Goal: Task Accomplishment & Management: Complete application form

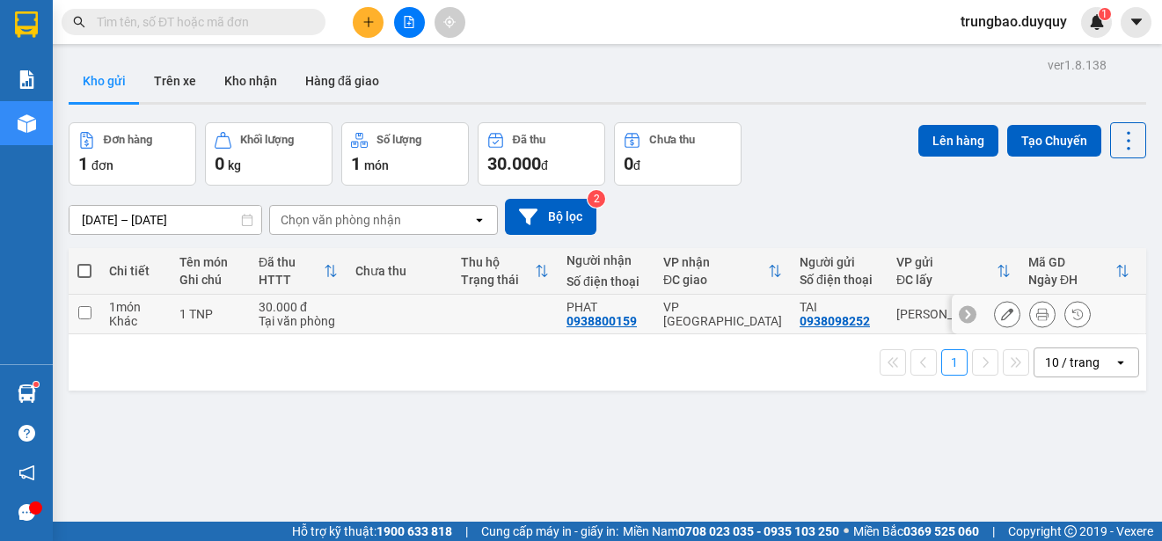
click at [88, 311] on input "checkbox" at bounding box center [84, 312] width 13 height 13
checkbox input "true"
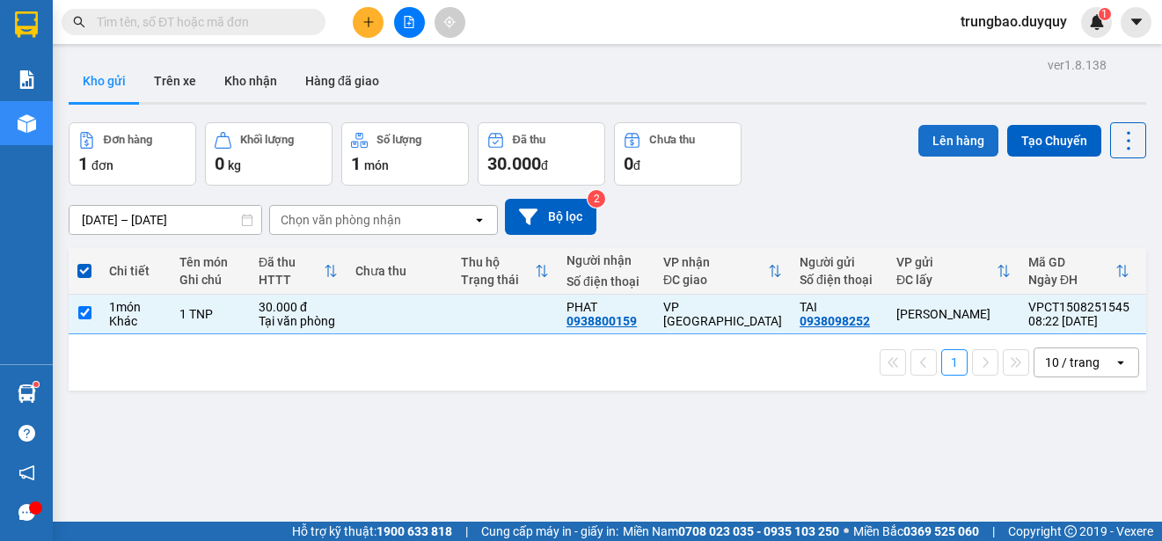
click at [947, 141] on button "Lên hàng" at bounding box center [958, 141] width 80 height 32
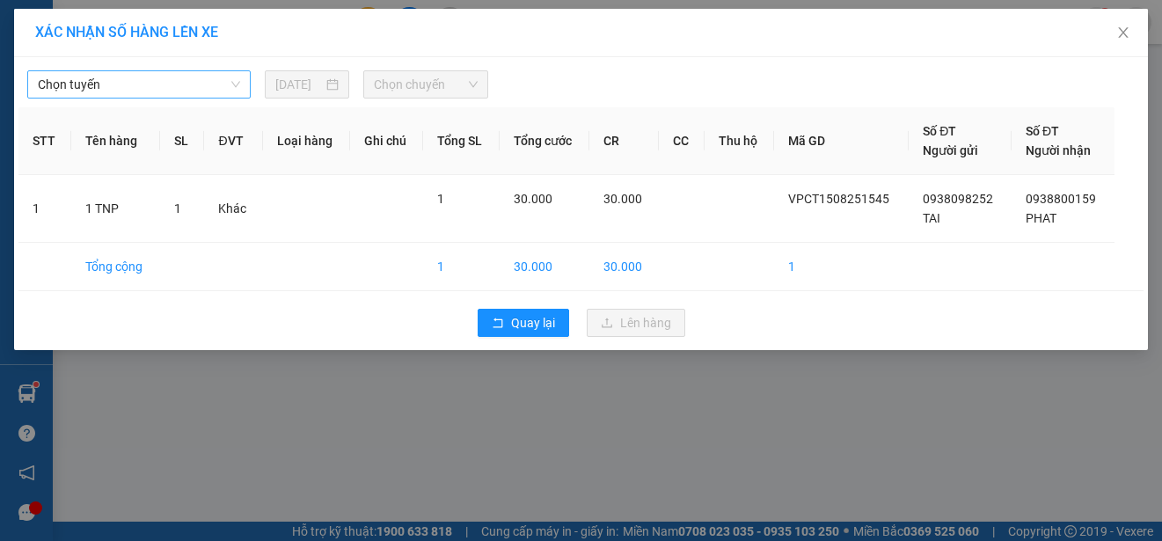
click at [213, 83] on span "Chọn tuyến" at bounding box center [139, 84] width 202 height 26
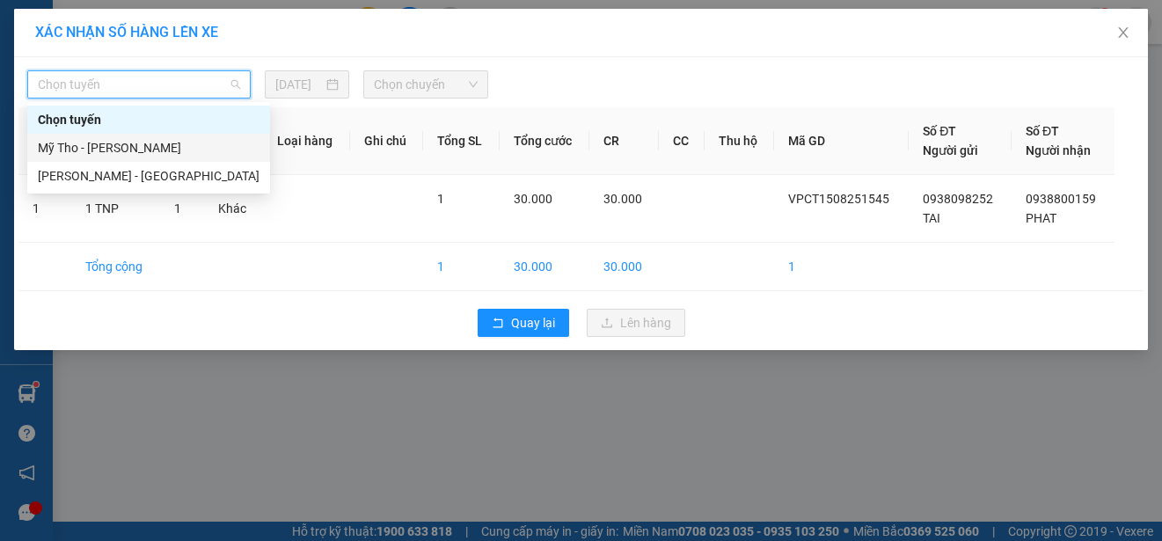
click at [186, 142] on div "Mỹ Tho - [PERSON_NAME]" at bounding box center [149, 147] width 222 height 19
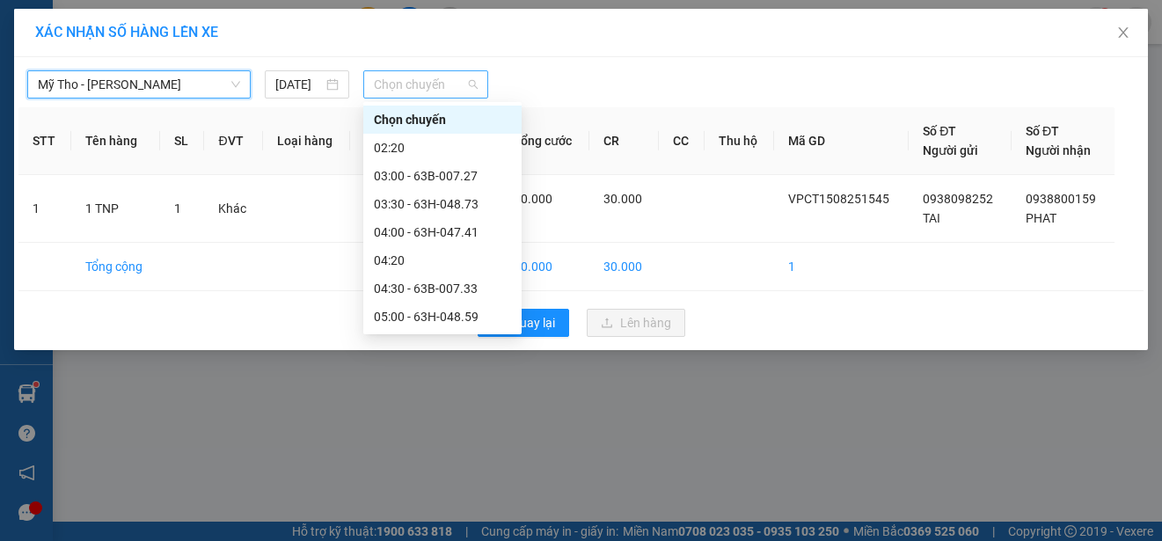
click at [427, 85] on span "Chọn chuyến" at bounding box center [425, 84] width 103 height 26
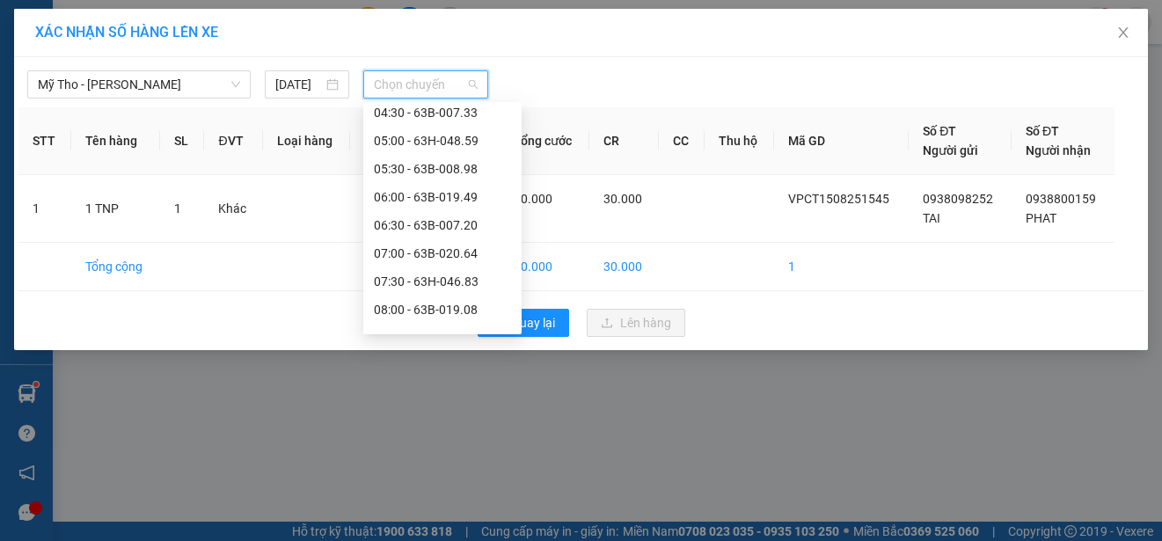
scroll to position [264, 0]
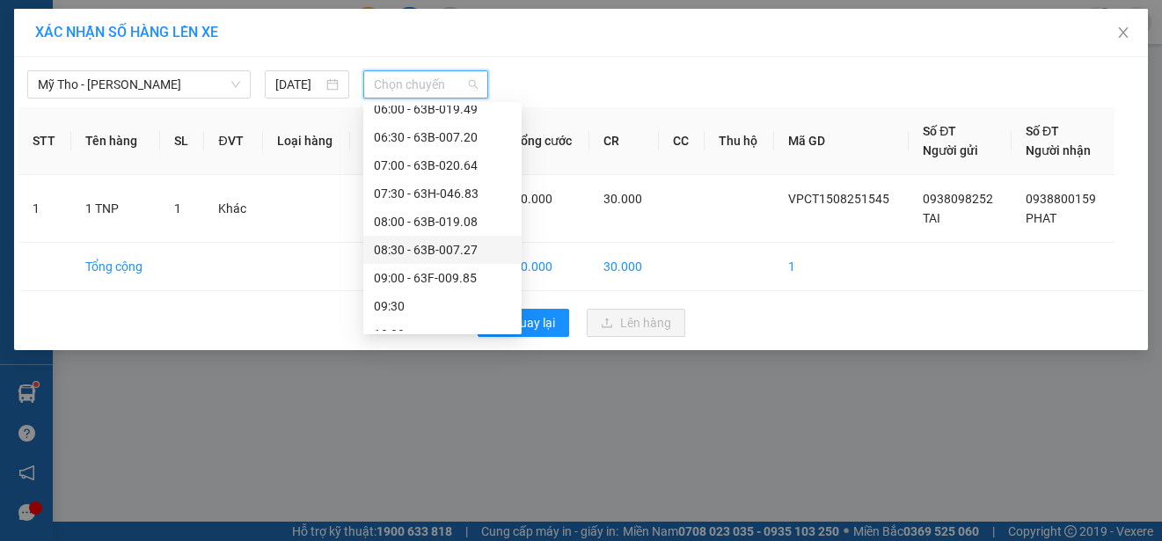
click at [471, 243] on div "08:30 - 63B-007.27" at bounding box center [442, 249] width 137 height 19
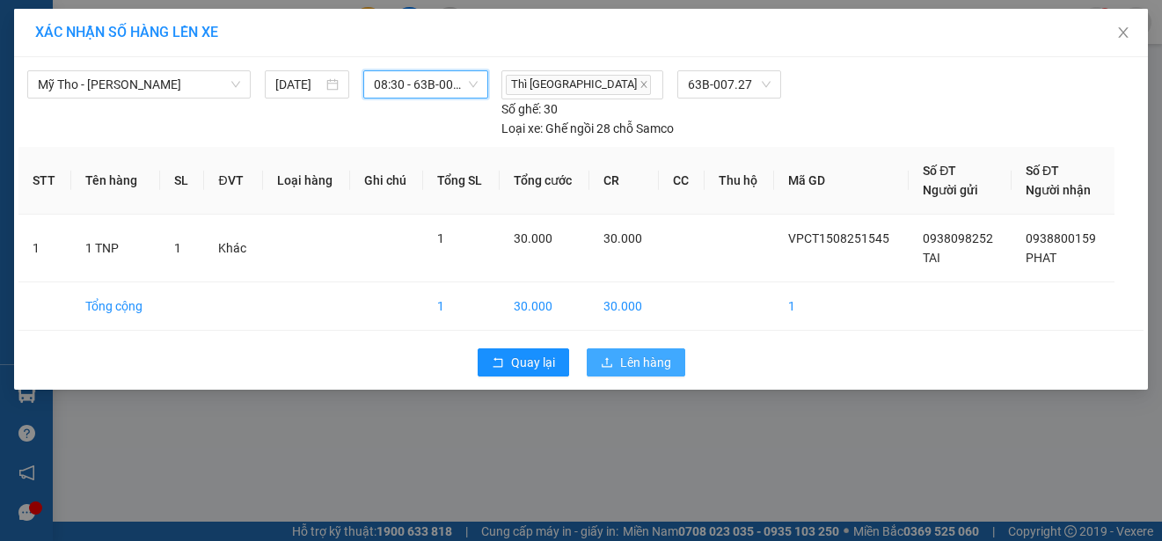
click at [622, 361] on span "Lên hàng" at bounding box center [645, 362] width 51 height 19
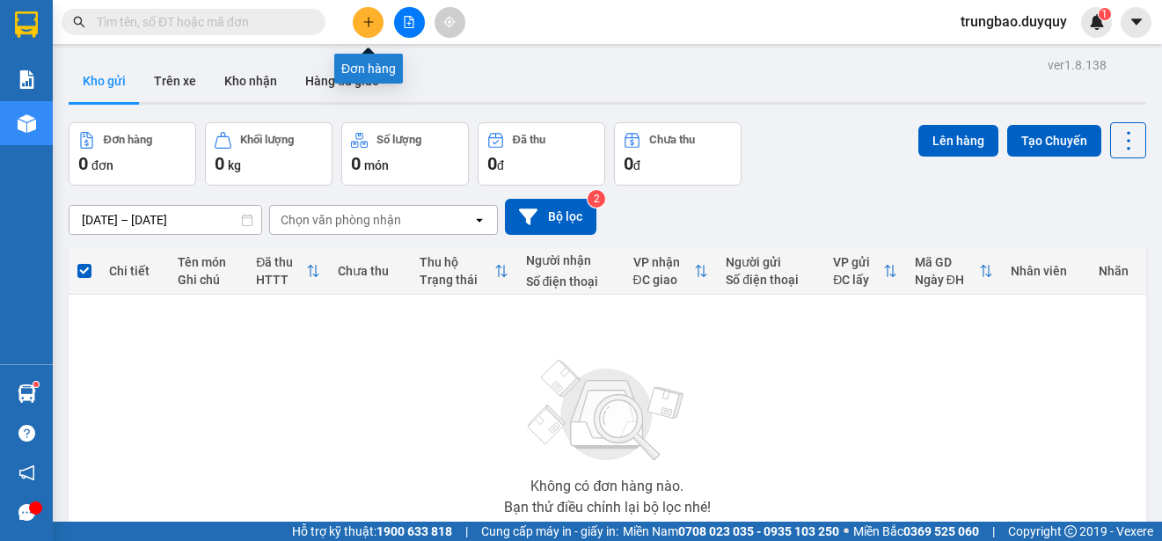
click at [369, 23] on icon "plus" at bounding box center [368, 22] width 1 height 10
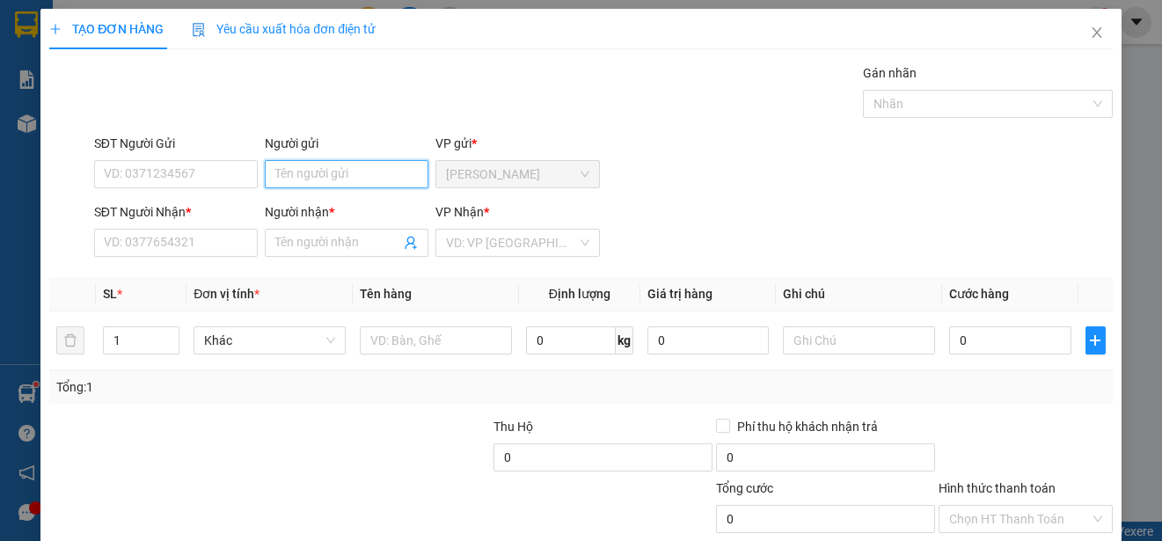
click at [383, 171] on input "Người gửi" at bounding box center [347, 174] width 164 height 28
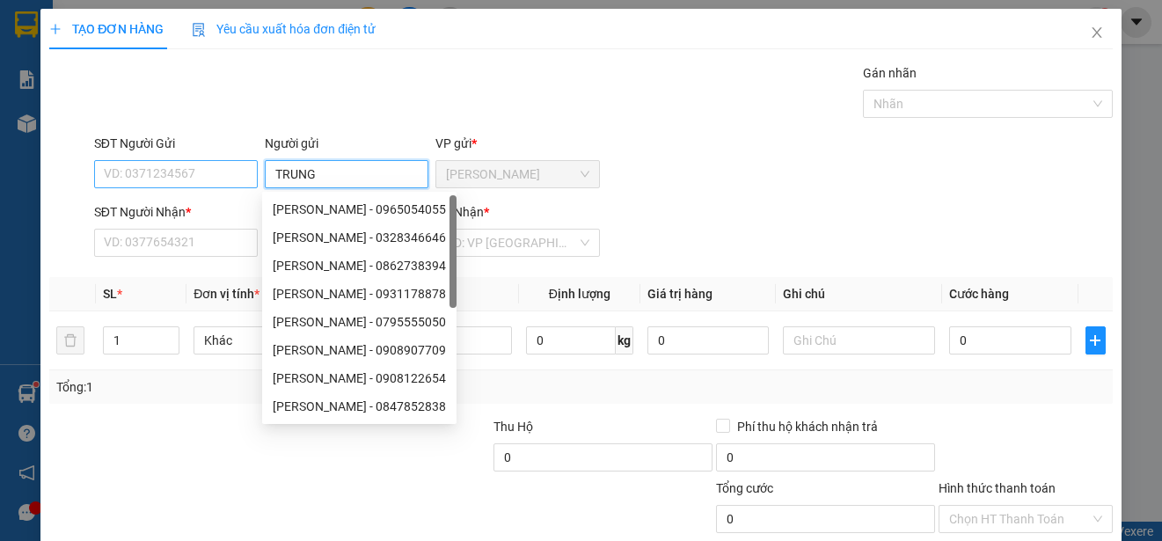
type input "TRUNG"
click at [186, 175] on input "SĐT Người Gửi" at bounding box center [176, 174] width 164 height 28
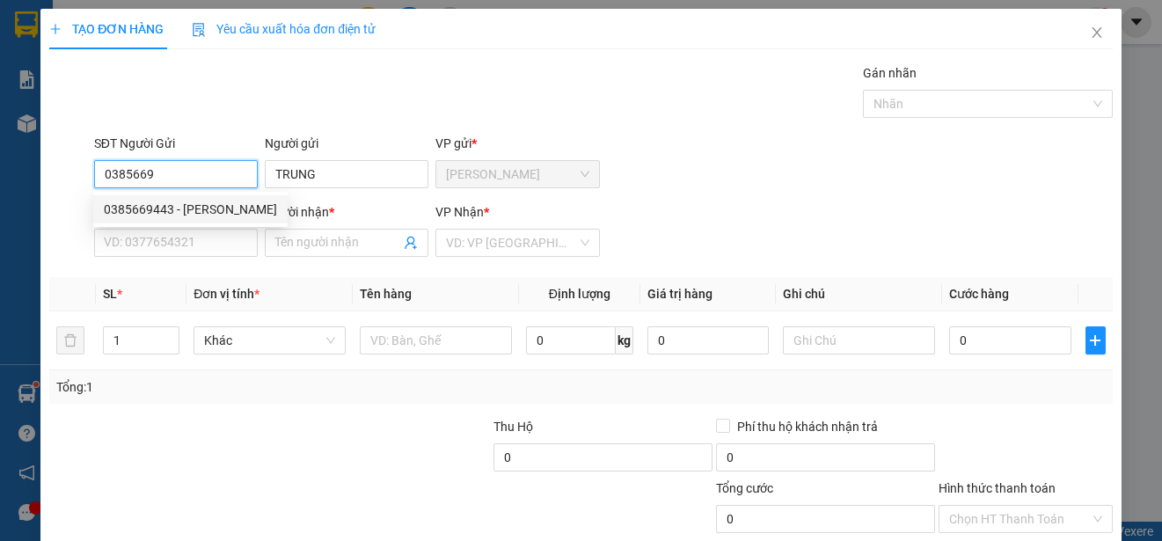
click at [186, 195] on div "0385669443 - [PERSON_NAME]" at bounding box center [190, 209] width 194 height 28
type input "0385669443"
type input "0919242616"
type input "ĐỨC"
type input "20.000"
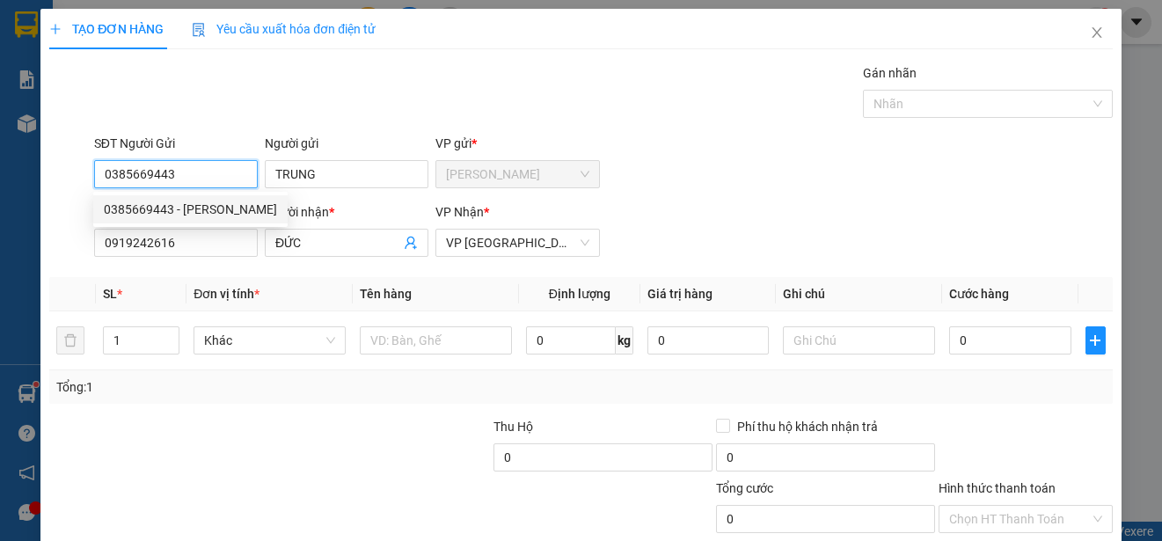
type input "20.000"
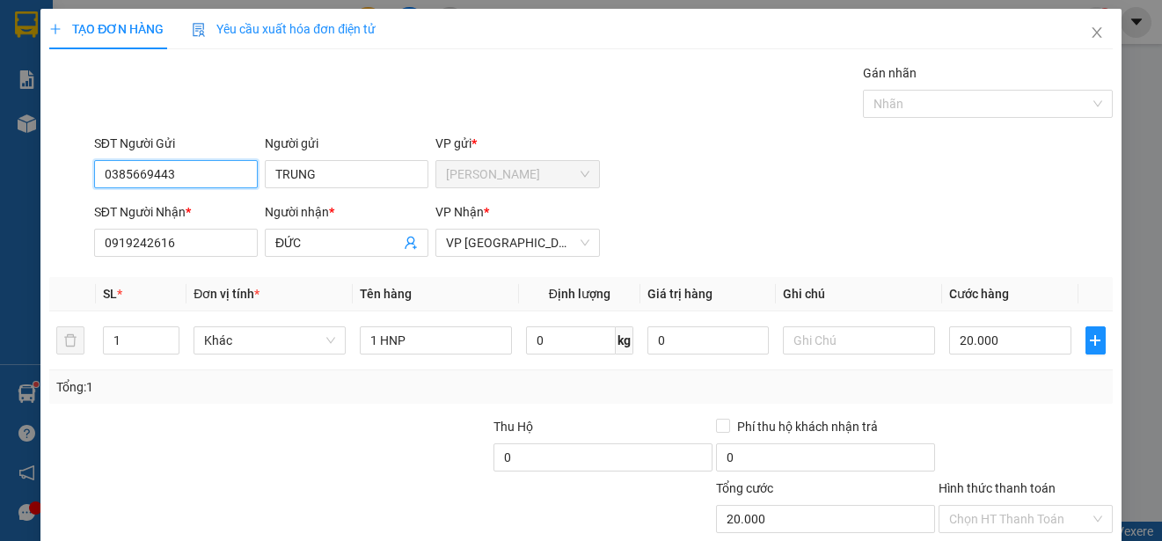
scroll to position [110, 0]
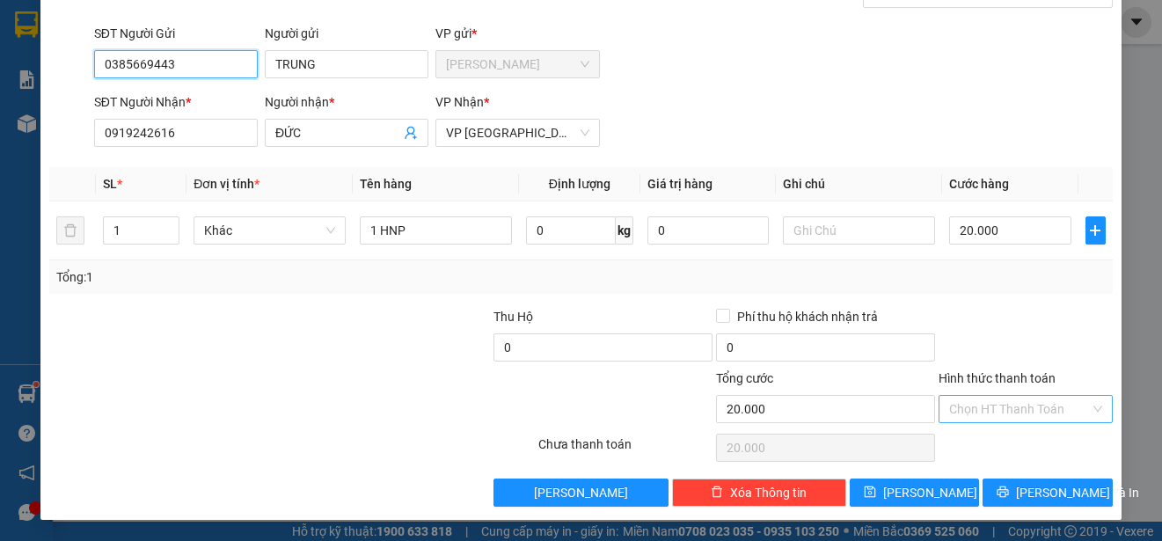
type input "0385669443"
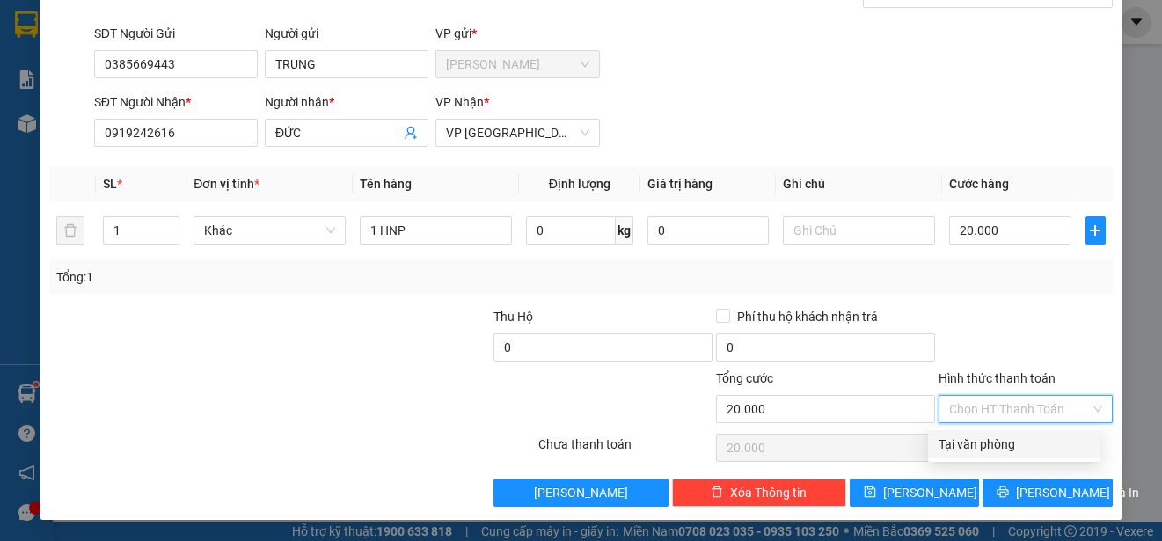
click at [1043, 407] on input "Hình thức thanh toán" at bounding box center [1019, 409] width 141 height 26
click at [1051, 444] on div "Tại văn phòng" at bounding box center [1013, 443] width 151 height 19
type input "0"
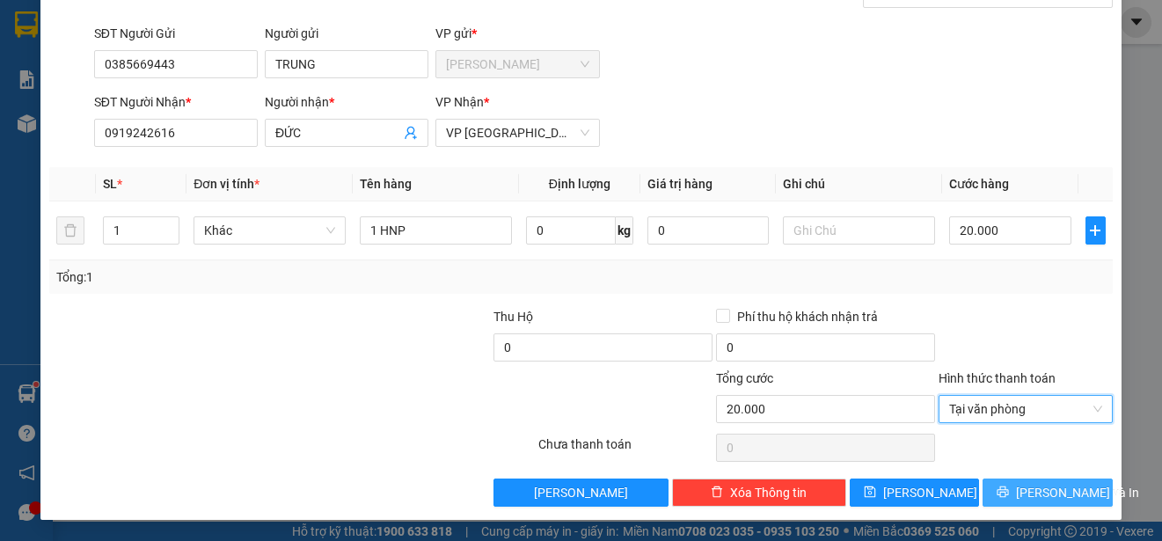
click at [1033, 488] on span "[PERSON_NAME] và In" at bounding box center [1077, 492] width 123 height 19
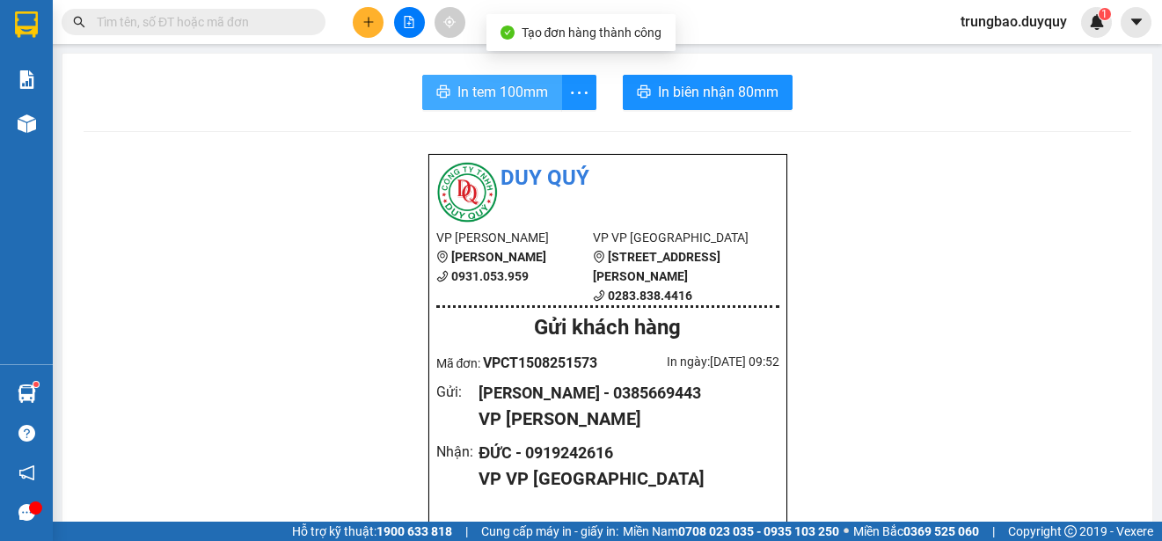
click at [485, 86] on span "In tem 100mm" at bounding box center [502, 92] width 91 height 22
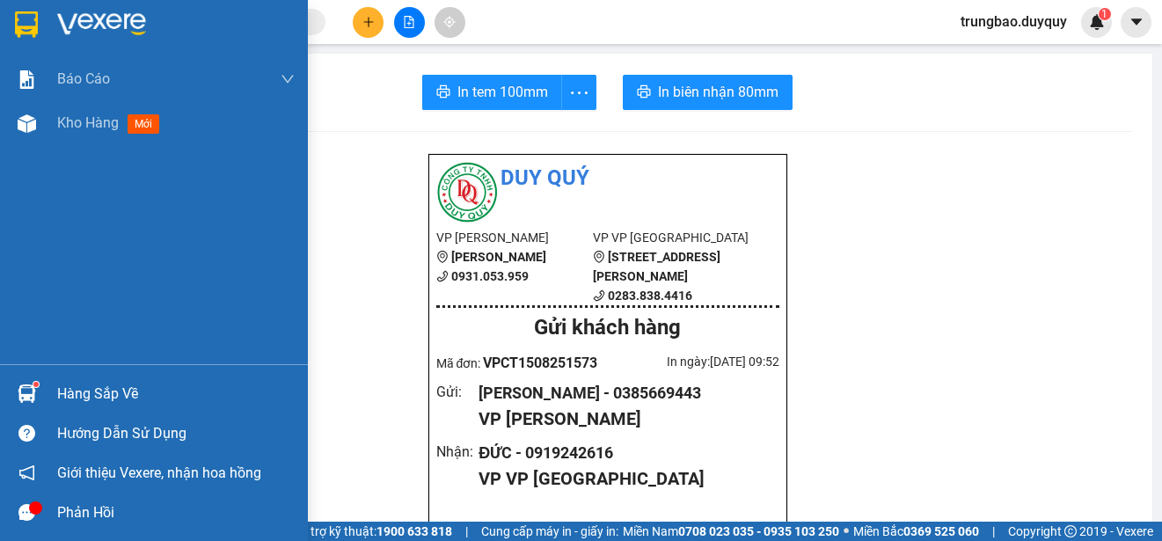
click at [25, 19] on img at bounding box center [26, 24] width 23 height 26
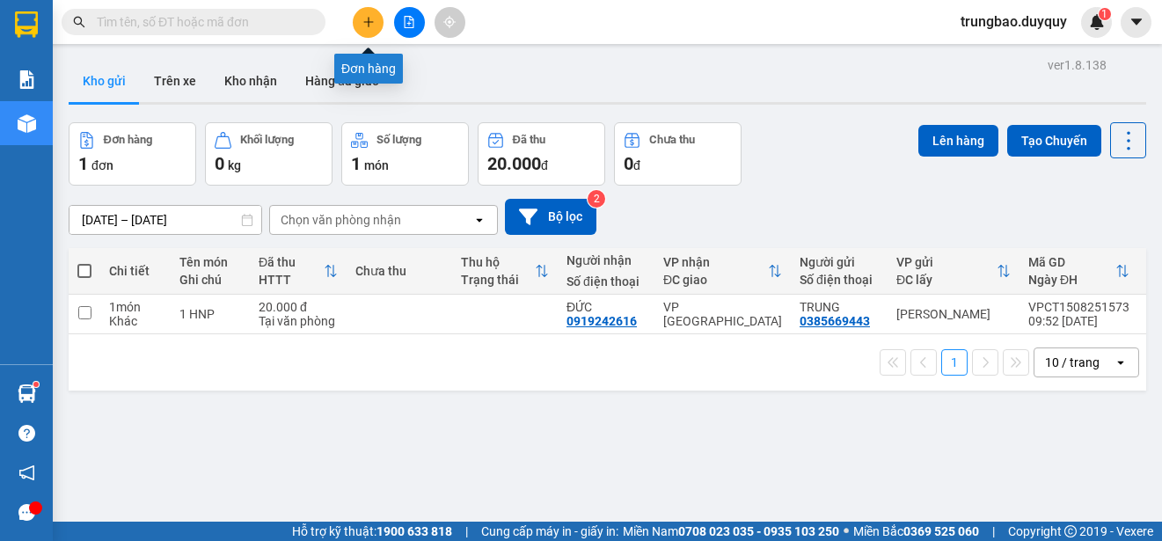
click at [367, 23] on icon "plus" at bounding box center [368, 22] width 12 height 12
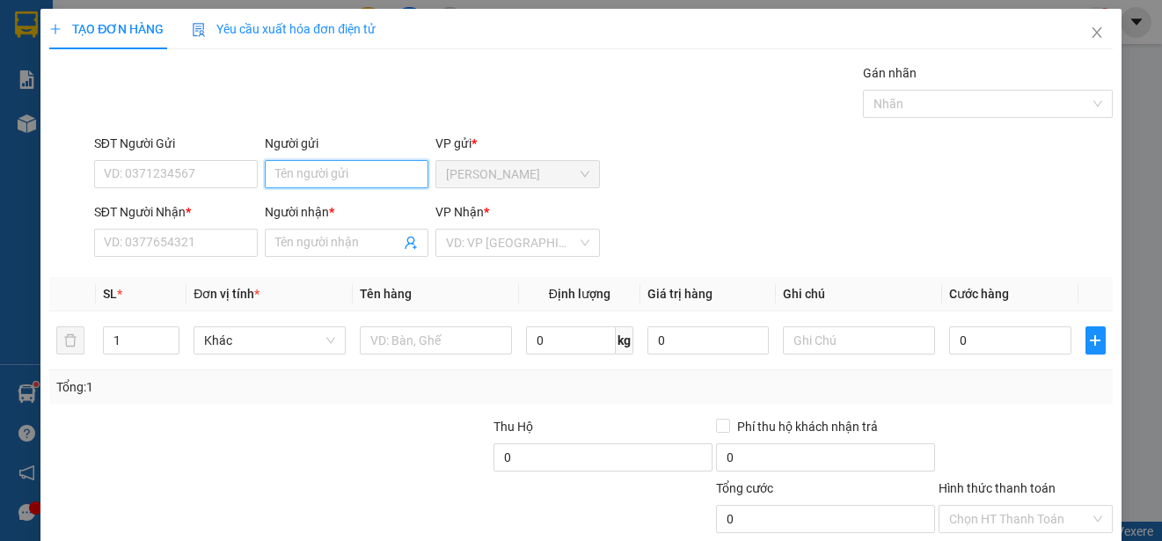
click at [364, 175] on input "Người gửi" at bounding box center [347, 174] width 164 height 28
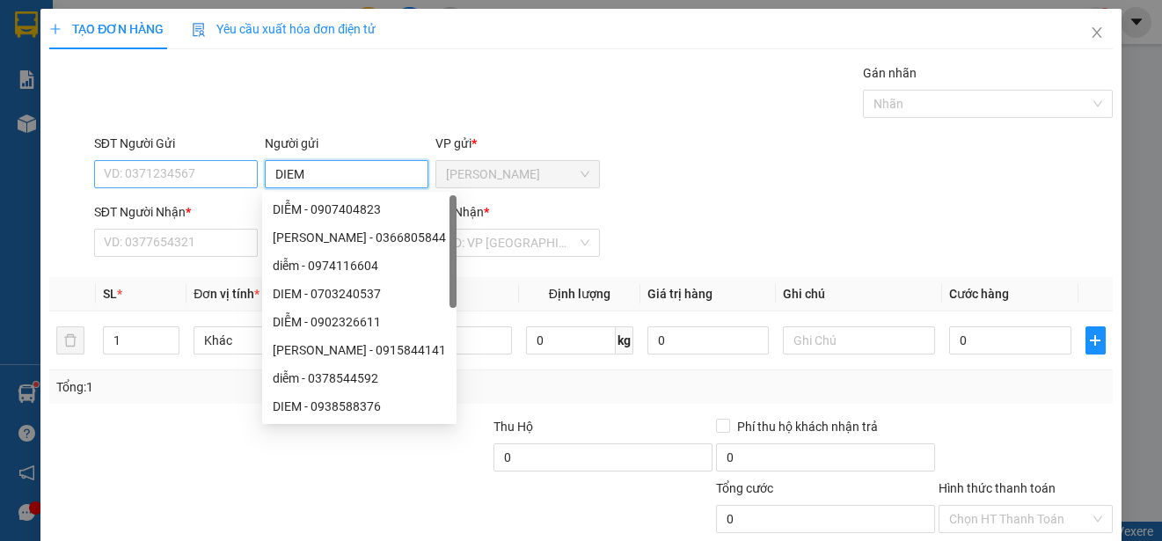
type input "DIEM"
click at [227, 177] on input "SĐT Người Gửi" at bounding box center [176, 174] width 164 height 28
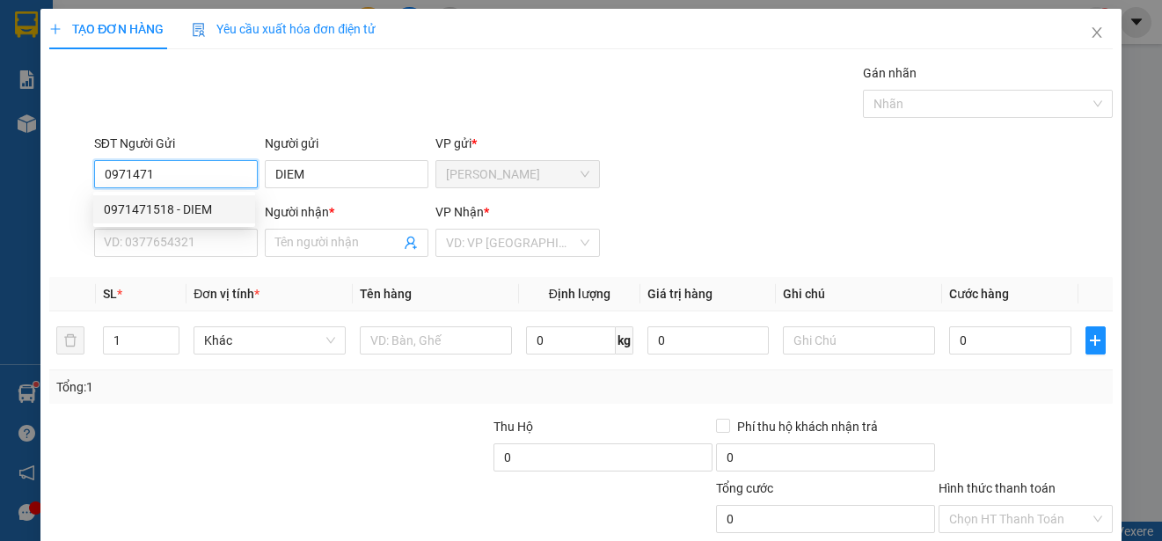
click at [212, 207] on div "0971471518 - DIEM" at bounding box center [174, 209] width 141 height 19
type input "0971471518"
type input "0903366065"
type input "DUNG"
type input "30.000"
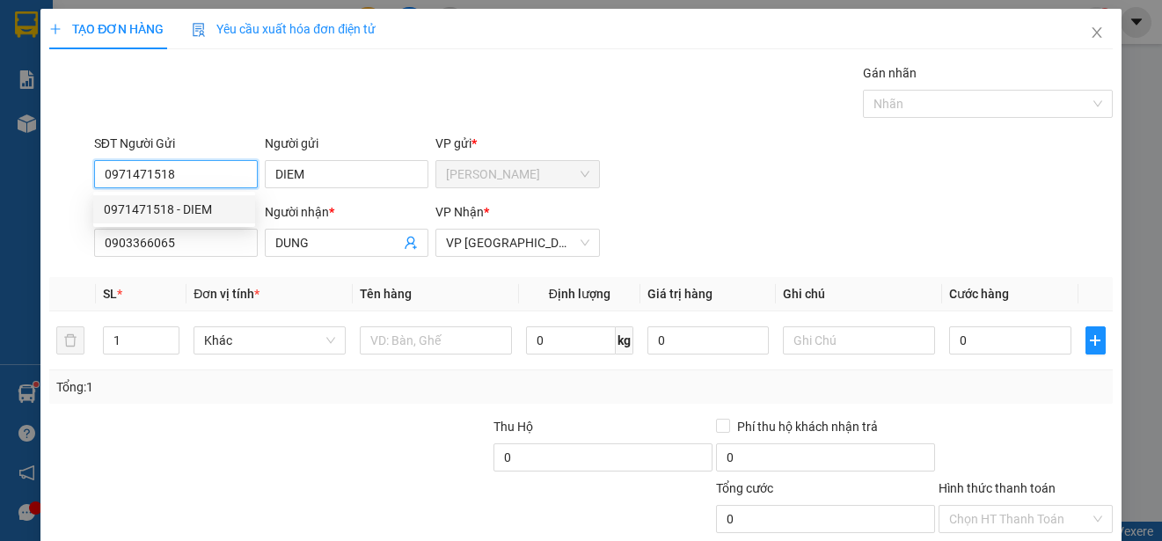
type input "30.000"
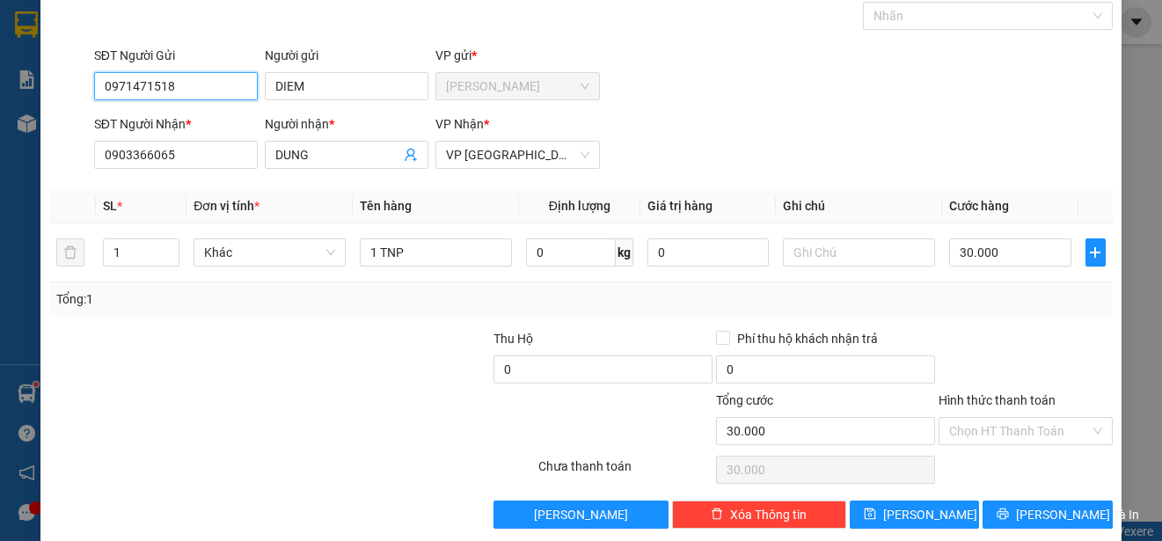
scroll to position [110, 0]
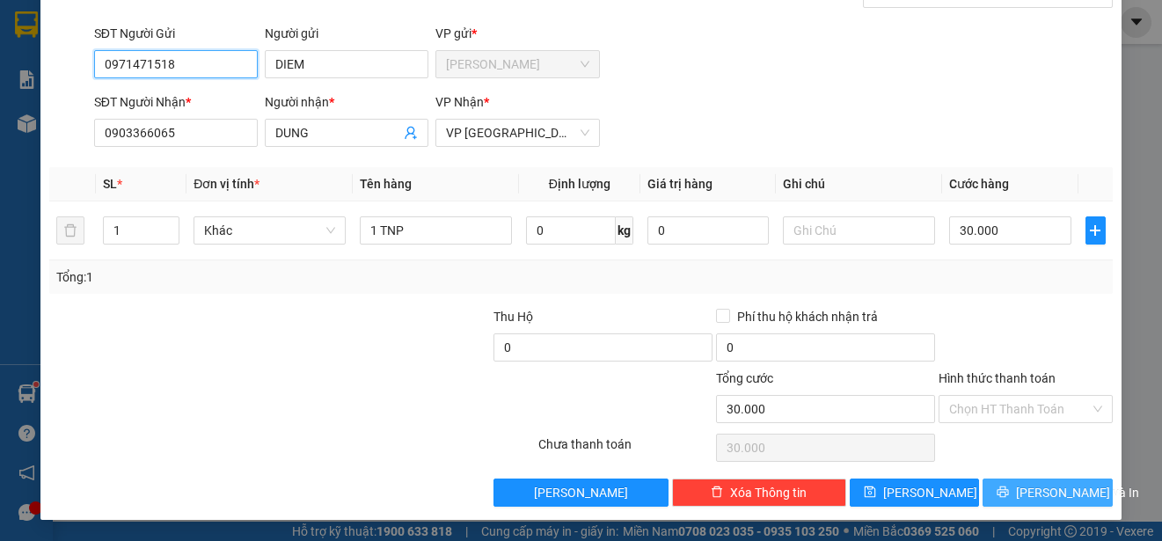
type input "0971471518"
click at [1032, 489] on span "[PERSON_NAME] và In" at bounding box center [1077, 492] width 123 height 19
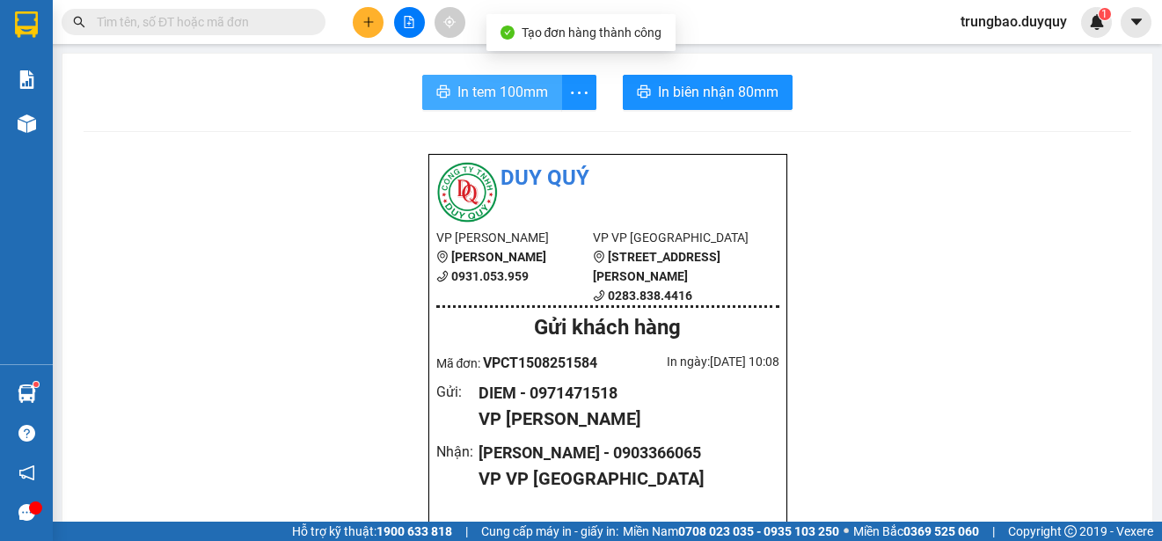
click at [493, 94] on span "In tem 100mm" at bounding box center [502, 92] width 91 height 22
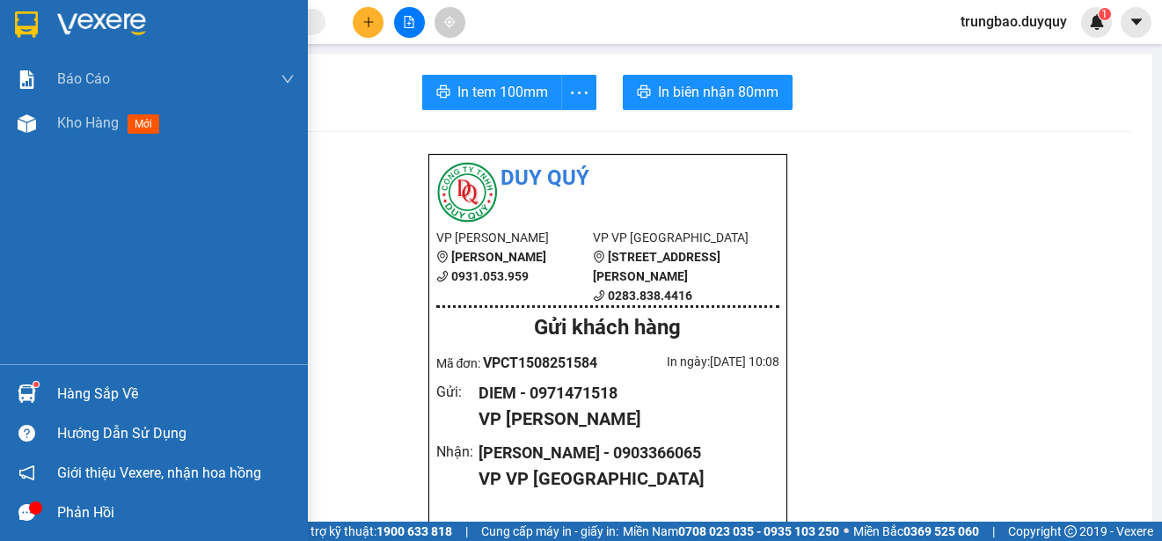
click at [19, 21] on img at bounding box center [26, 24] width 23 height 26
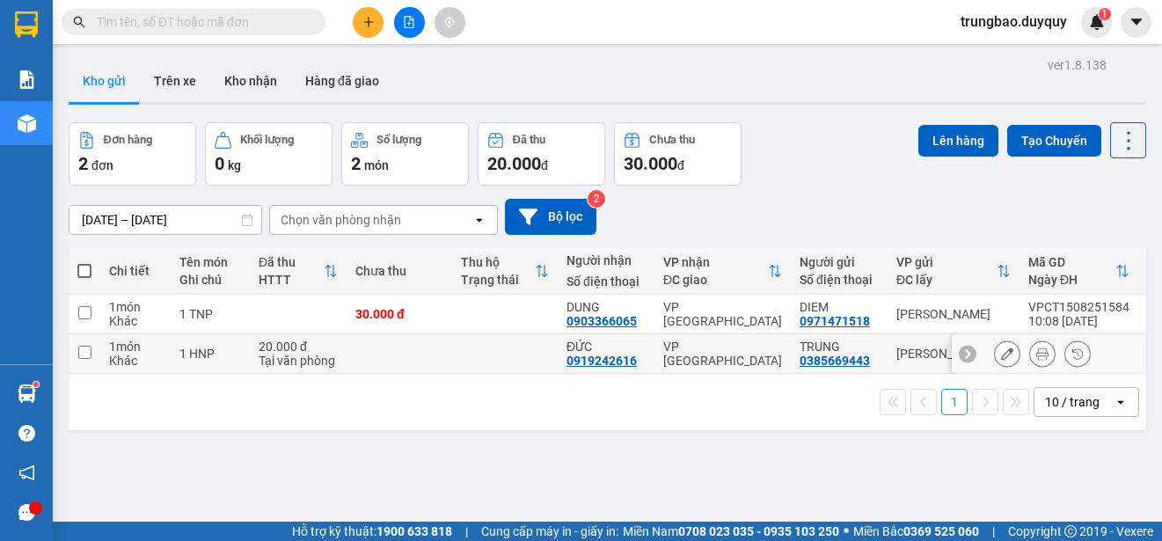
click at [89, 353] on input "checkbox" at bounding box center [84, 352] width 13 height 13
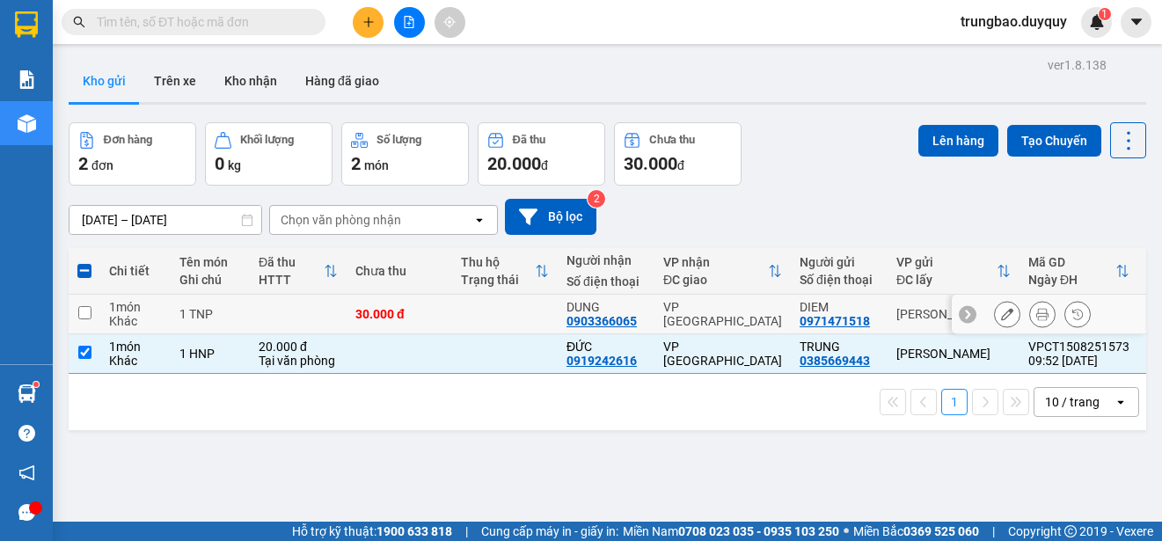
click at [88, 310] on input "checkbox" at bounding box center [84, 312] width 13 height 13
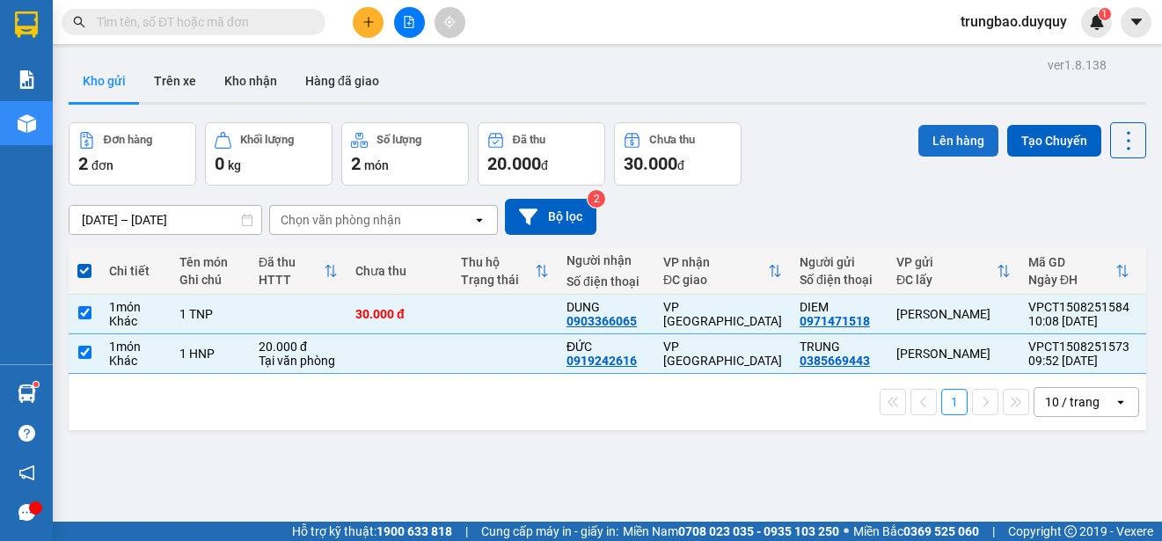
click at [960, 149] on button "Lên hàng" at bounding box center [958, 141] width 80 height 32
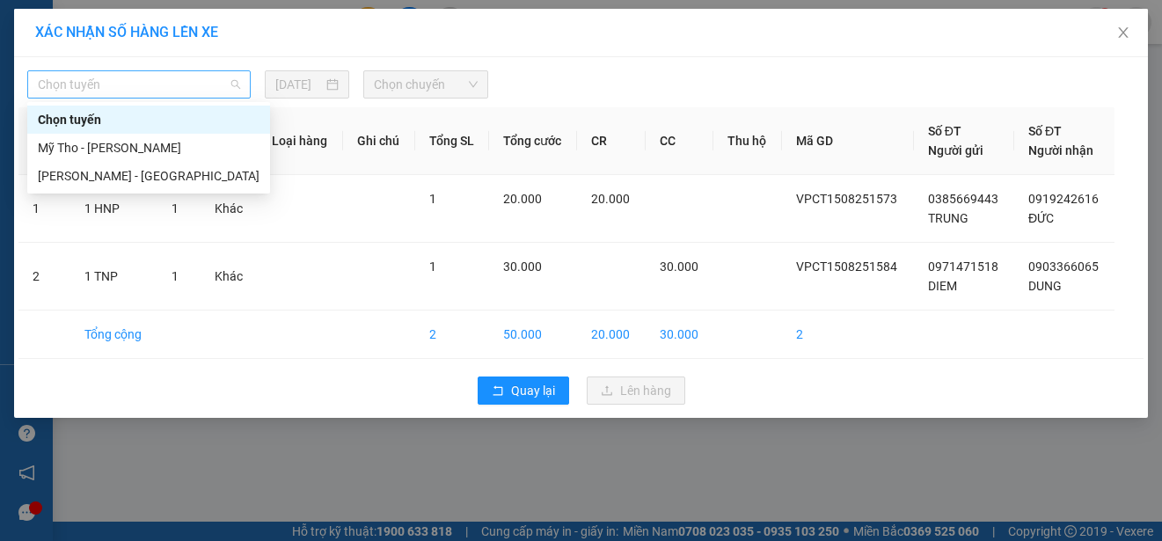
click at [205, 88] on span "Chọn tuyến" at bounding box center [139, 84] width 202 height 26
click at [178, 145] on div "Mỹ Tho - [PERSON_NAME]" at bounding box center [149, 147] width 222 height 19
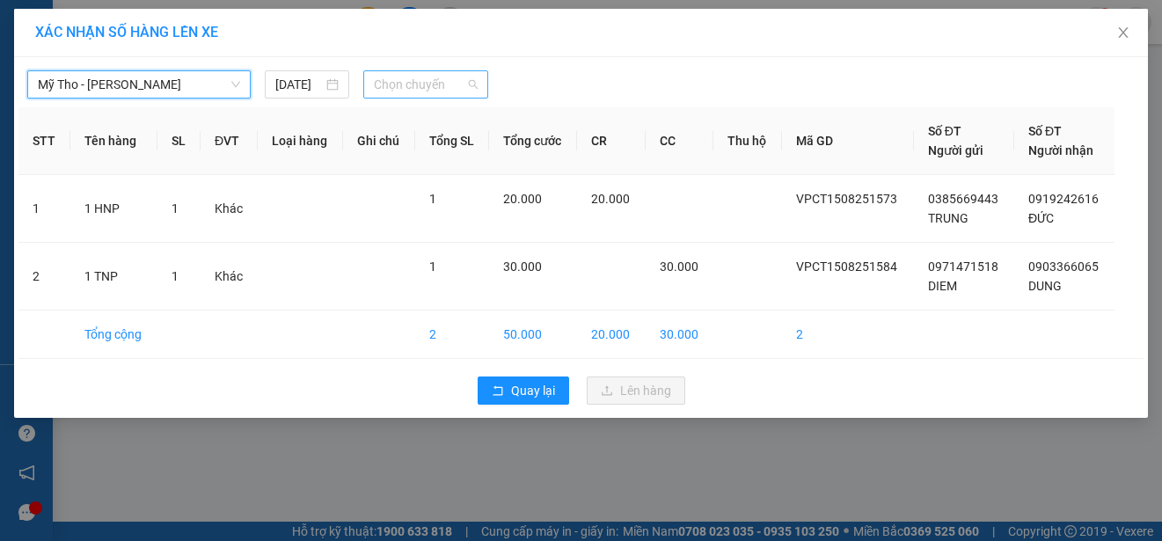
click at [469, 88] on span "Chọn chuyến" at bounding box center [425, 84] width 103 height 26
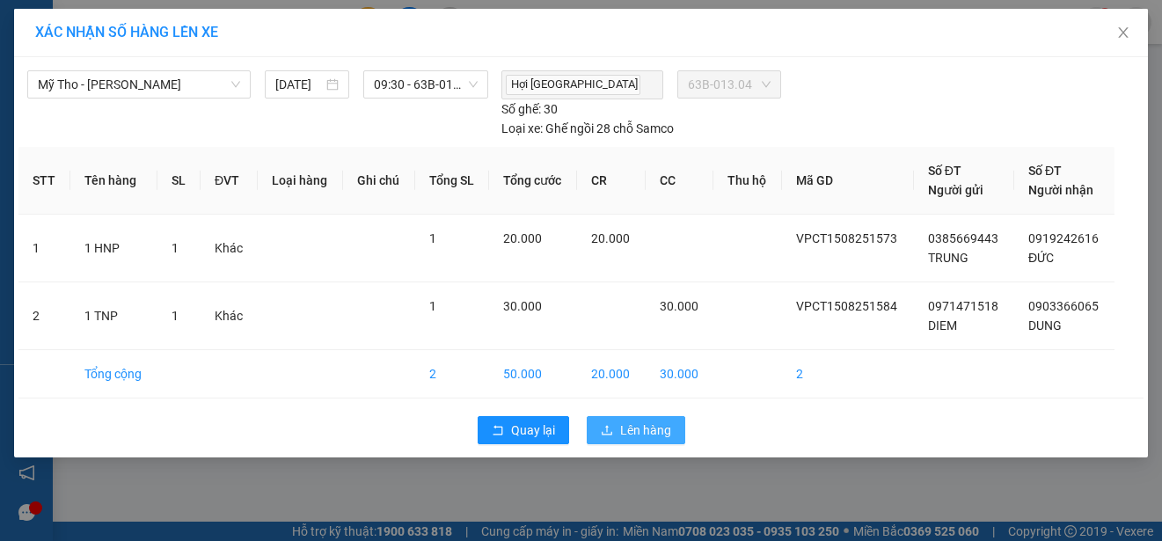
click at [658, 420] on span "Lên hàng" at bounding box center [645, 429] width 51 height 19
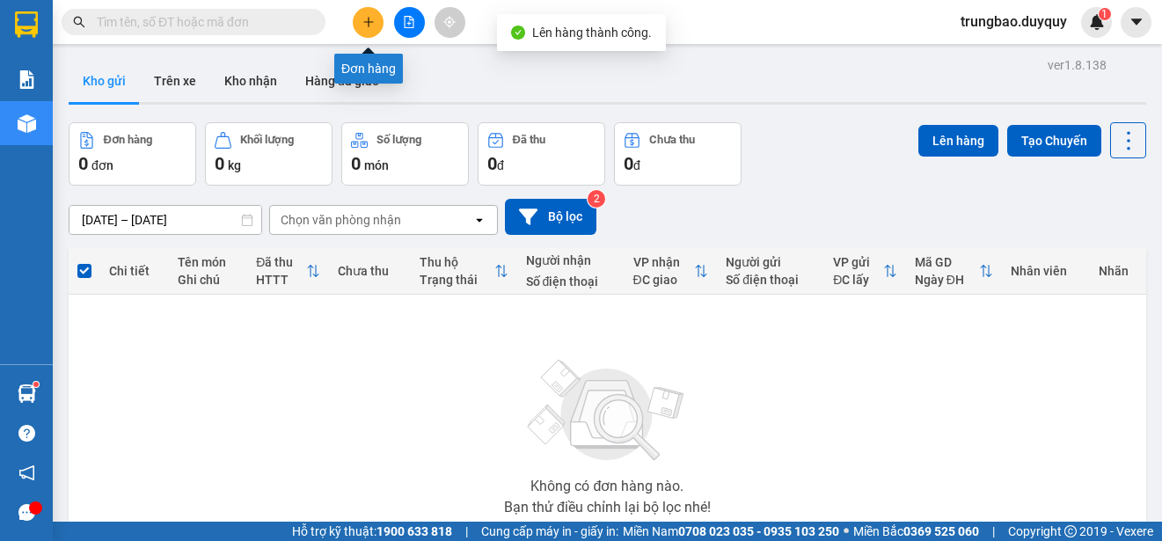
click at [365, 21] on icon "plus" at bounding box center [368, 22] width 12 height 12
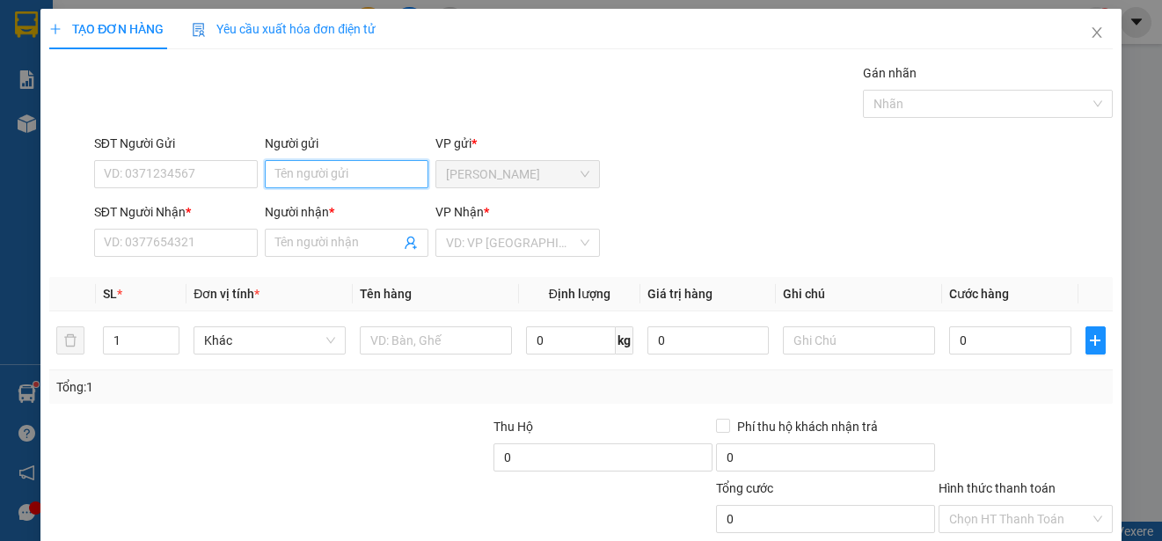
click at [383, 177] on input "Người gửi" at bounding box center [347, 174] width 164 height 28
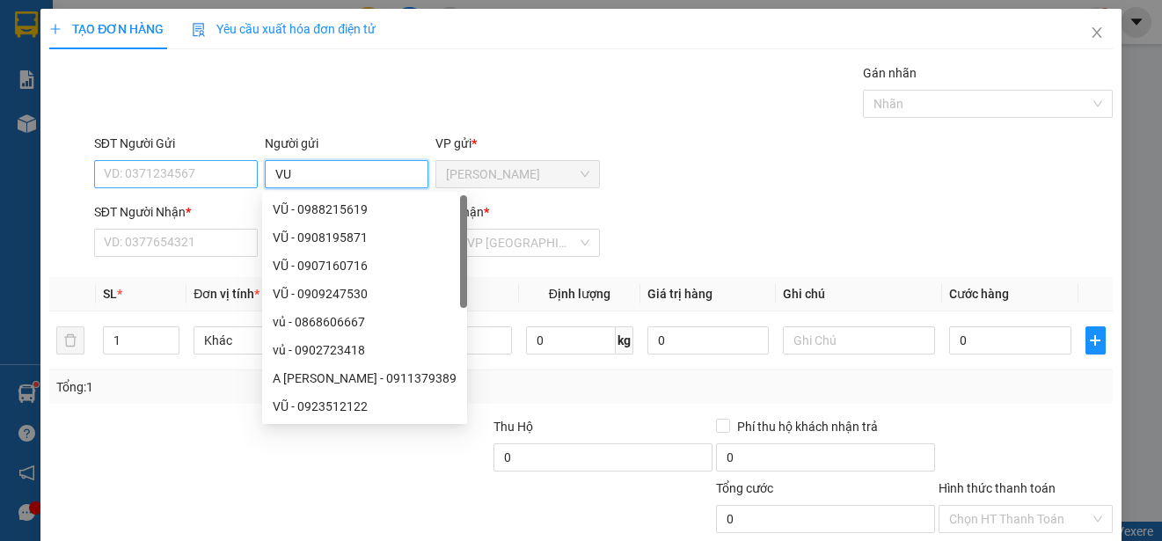
type input "VU"
click at [201, 170] on input "SĐT Người Gửi" at bounding box center [176, 174] width 164 height 28
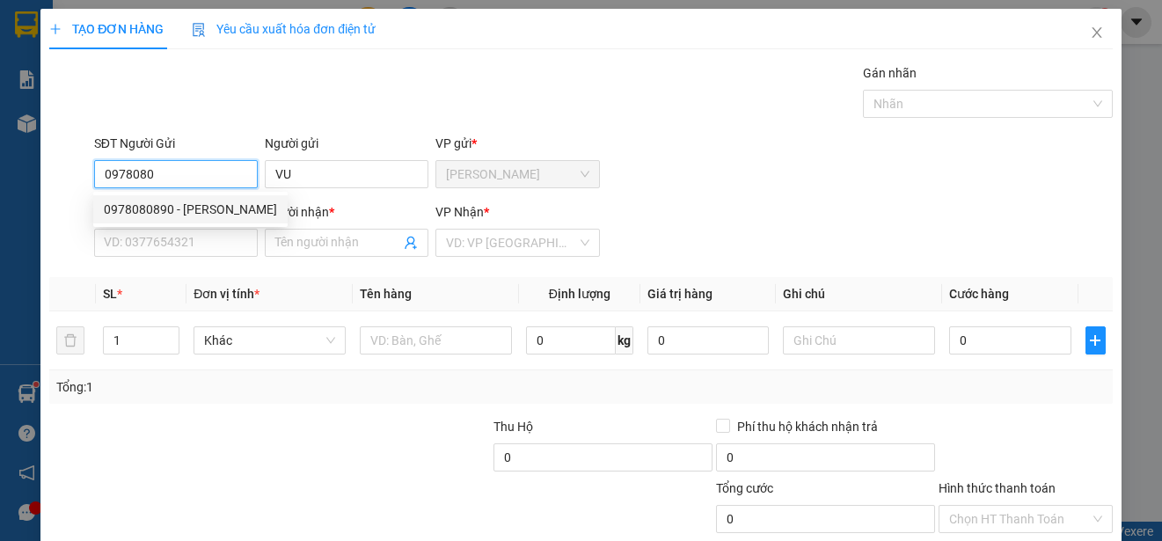
click at [204, 204] on div "0978080890 - [PERSON_NAME]" at bounding box center [190, 209] width 173 height 19
type input "0978080890"
type input "VŨ"
type input "0906782914"
type input "UT"
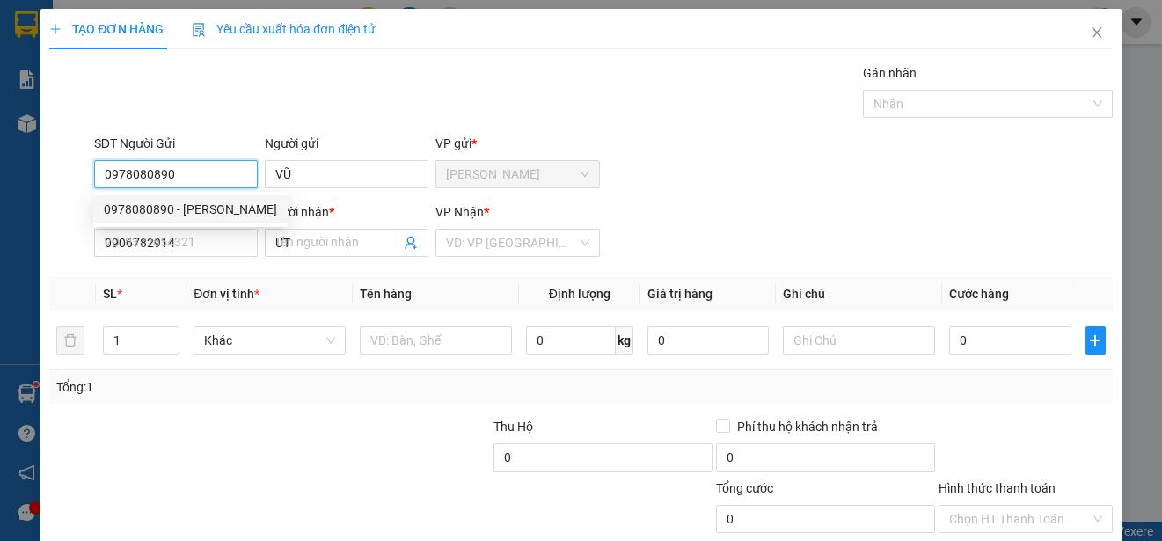
type input "20.000"
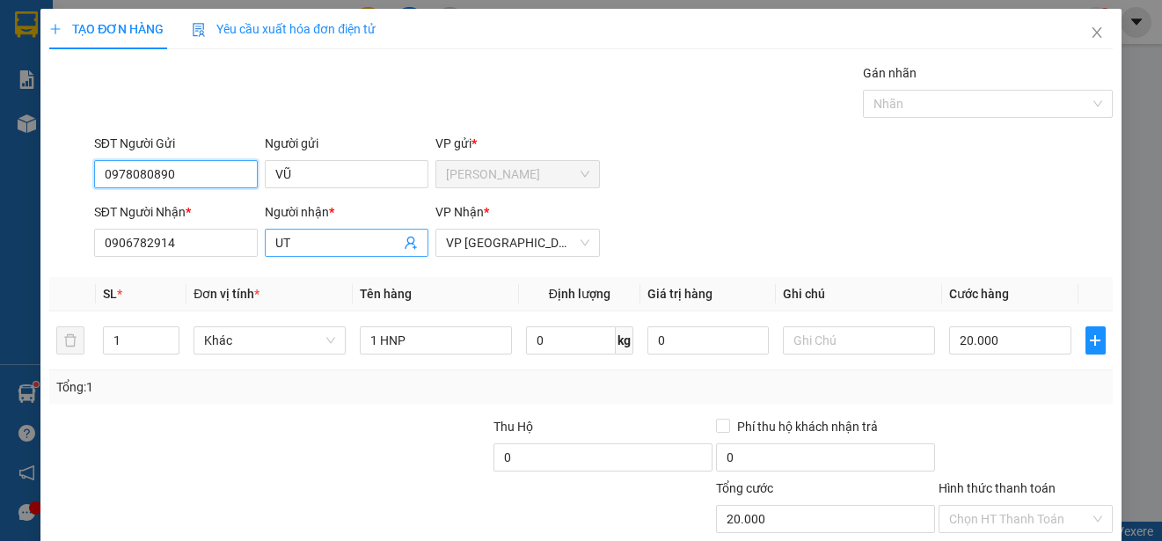
type input "0978080890"
click at [312, 245] on input "UT" at bounding box center [337, 242] width 125 height 19
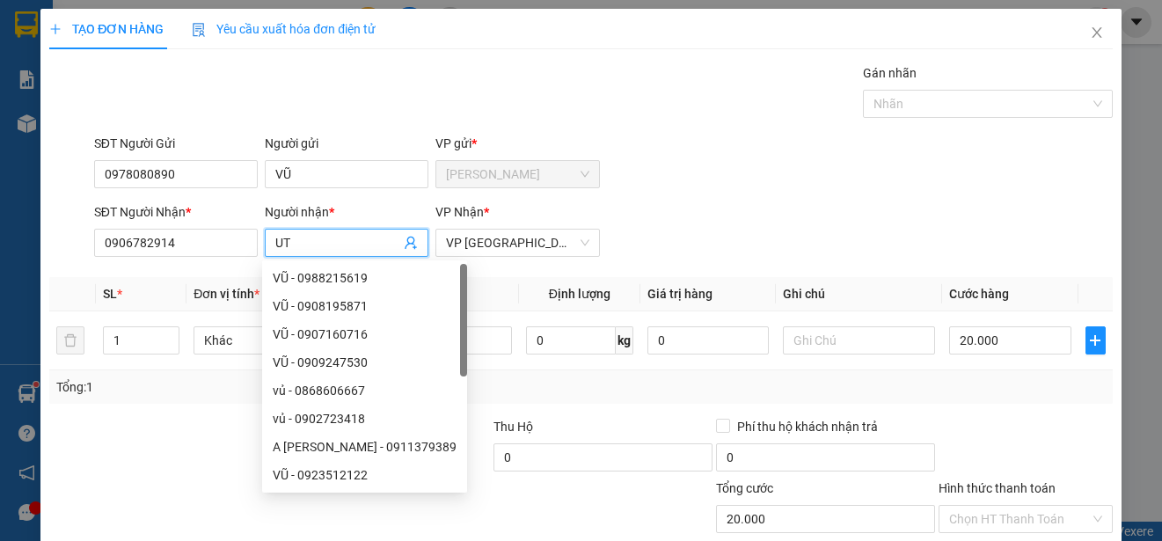
type input "U"
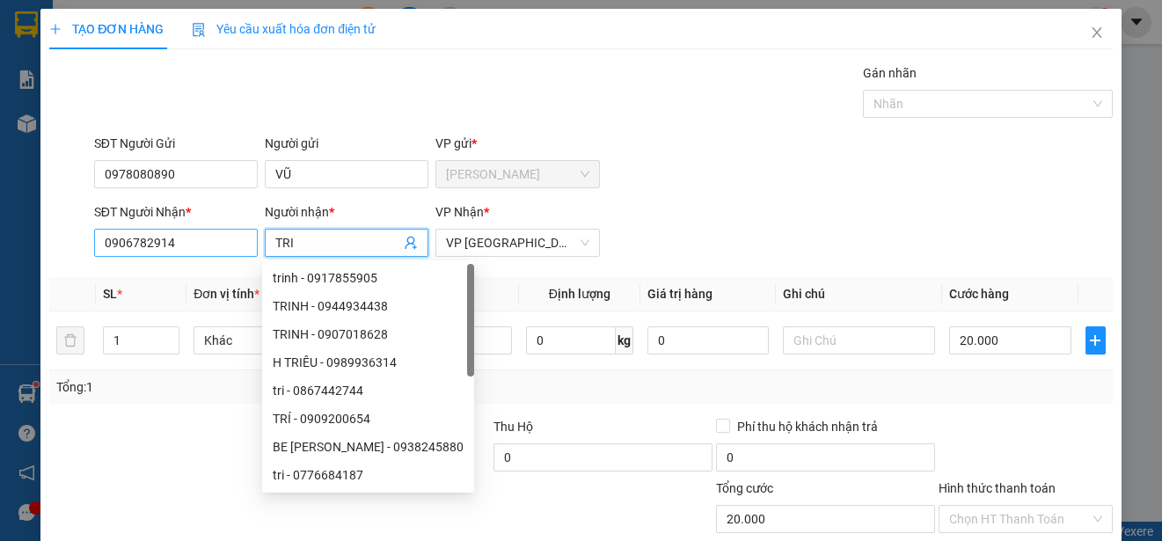
type input "TRI"
click at [230, 240] on input "0906782914" at bounding box center [176, 243] width 164 height 28
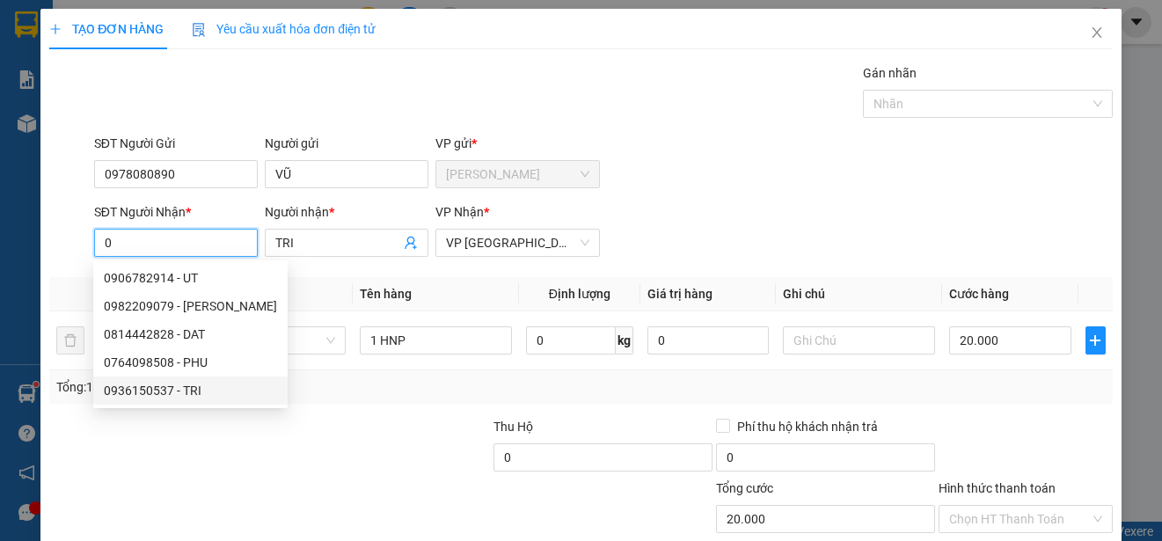
click at [179, 387] on div "0936150537 - TRI" at bounding box center [190, 390] width 173 height 19
type input "0936150537"
type input "TRI"
type input "25.000"
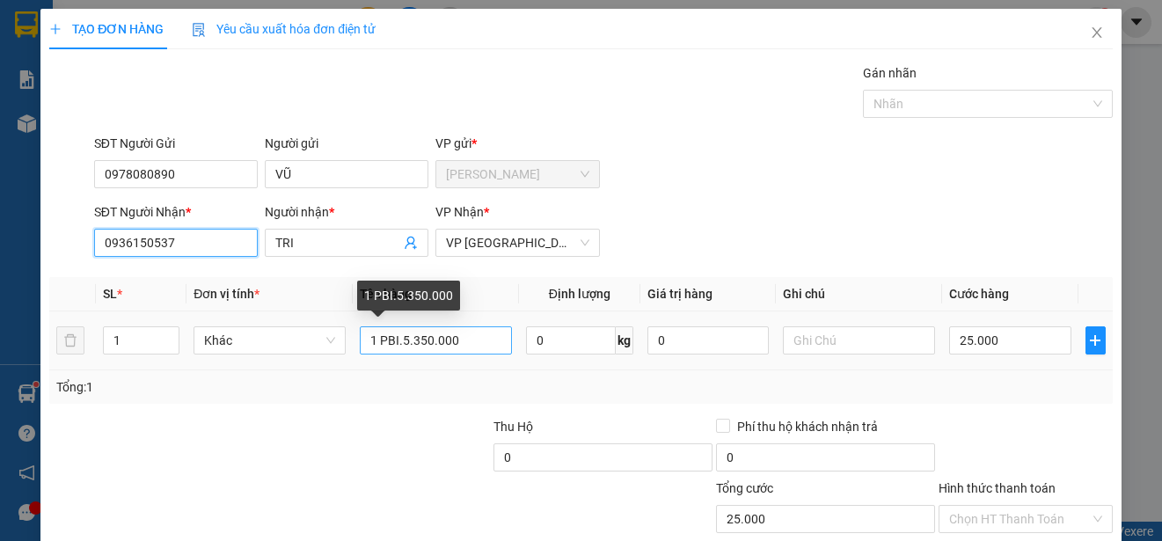
type input "0936150537"
click at [480, 340] on input "1 PBI.5.350.000" at bounding box center [436, 340] width 152 height 28
type input "1 PBI.11.445.000"
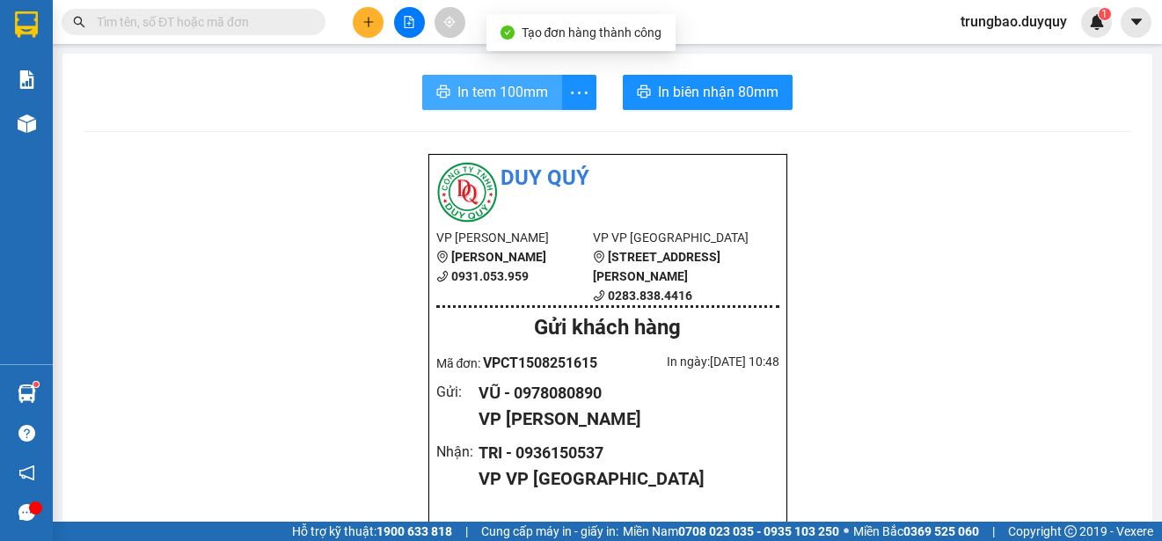
click at [493, 87] on span "In tem 100mm" at bounding box center [502, 92] width 91 height 22
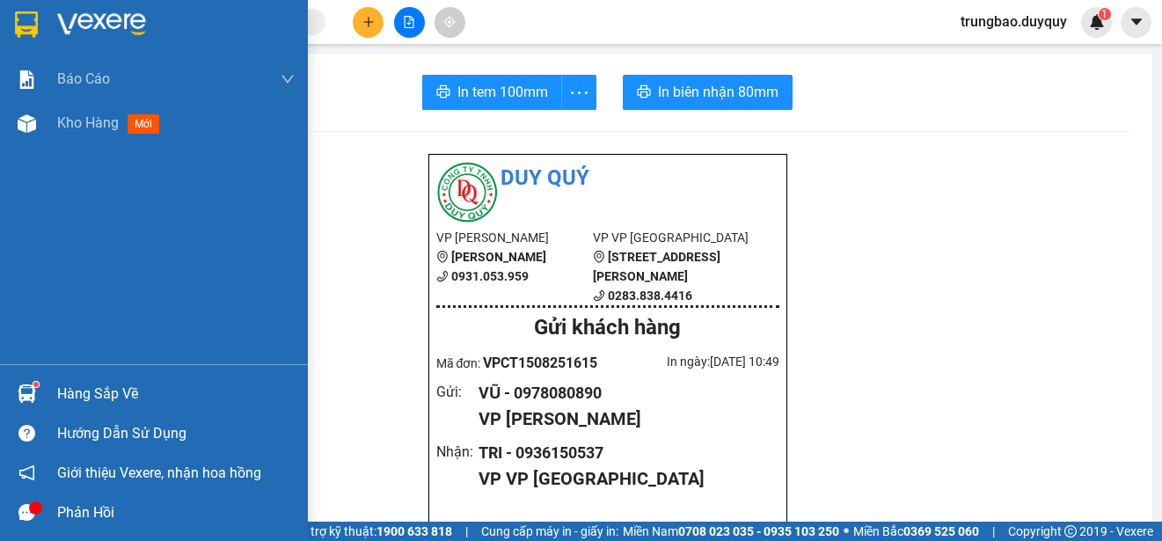
click at [25, 21] on img at bounding box center [26, 24] width 23 height 26
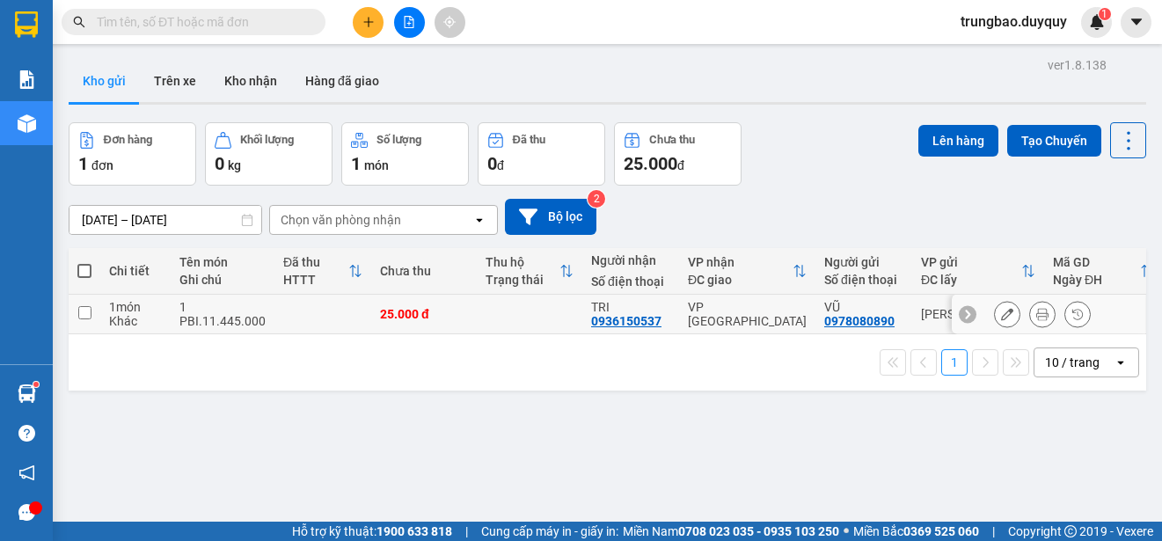
click at [85, 310] on input "checkbox" at bounding box center [84, 312] width 13 height 13
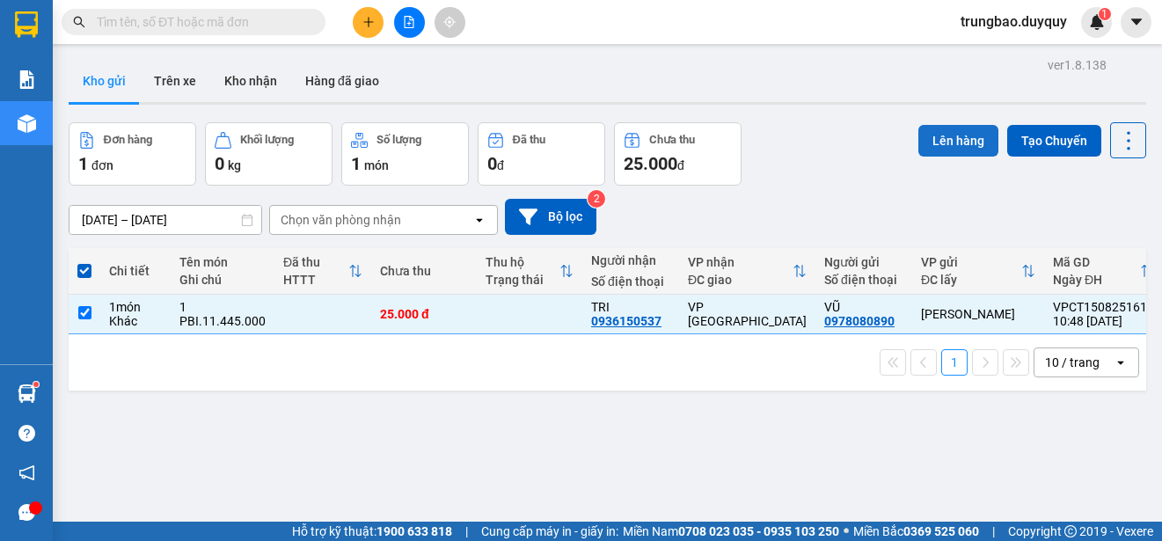
click at [932, 131] on button "Lên hàng" at bounding box center [958, 141] width 80 height 32
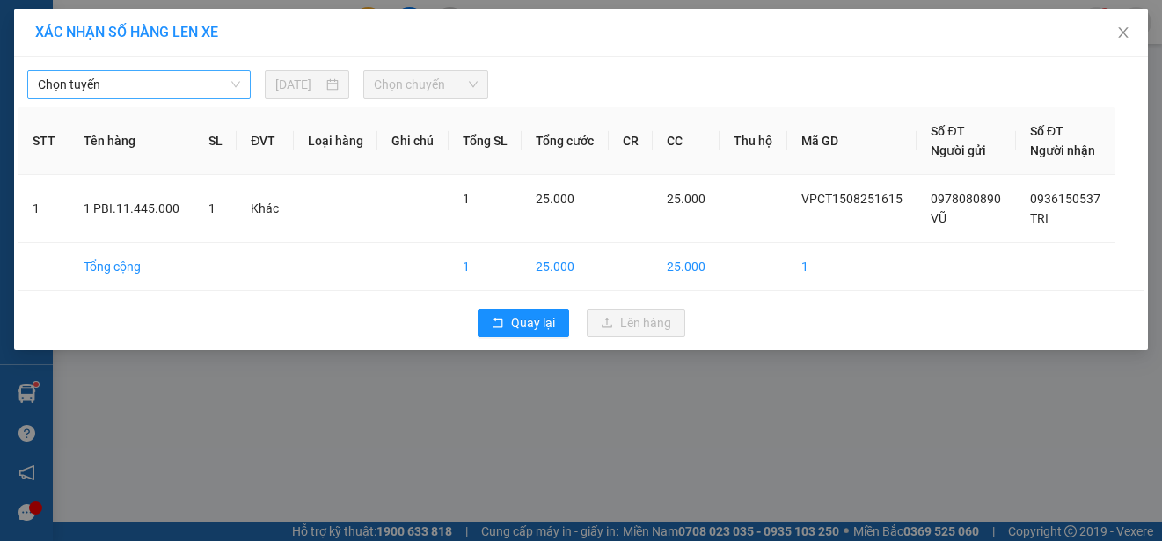
click at [210, 84] on span "Chọn tuyến" at bounding box center [139, 84] width 202 height 26
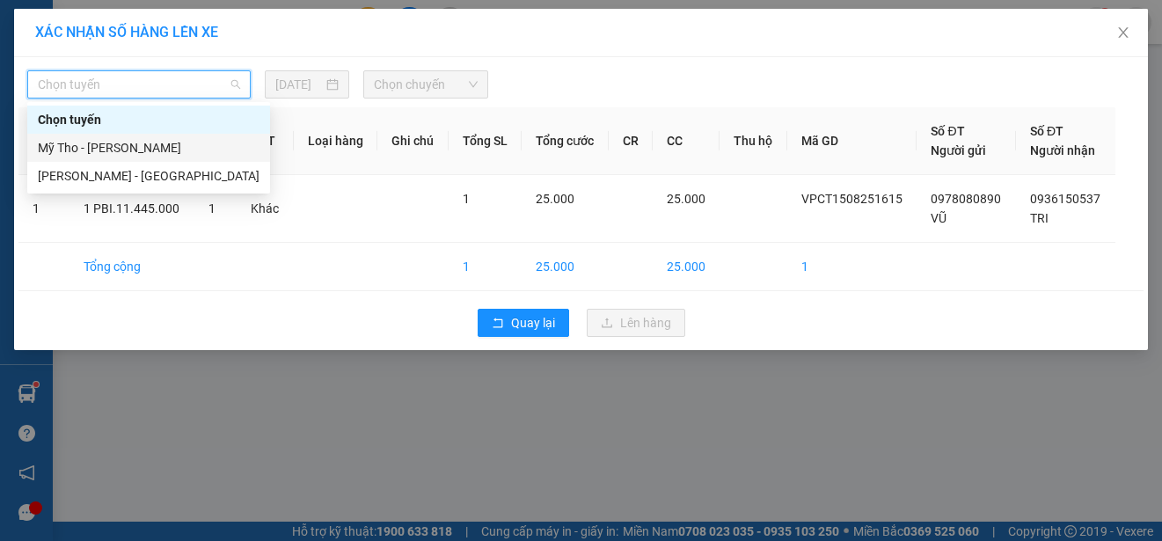
click at [187, 147] on div "Mỹ Tho - [PERSON_NAME]" at bounding box center [149, 147] width 222 height 19
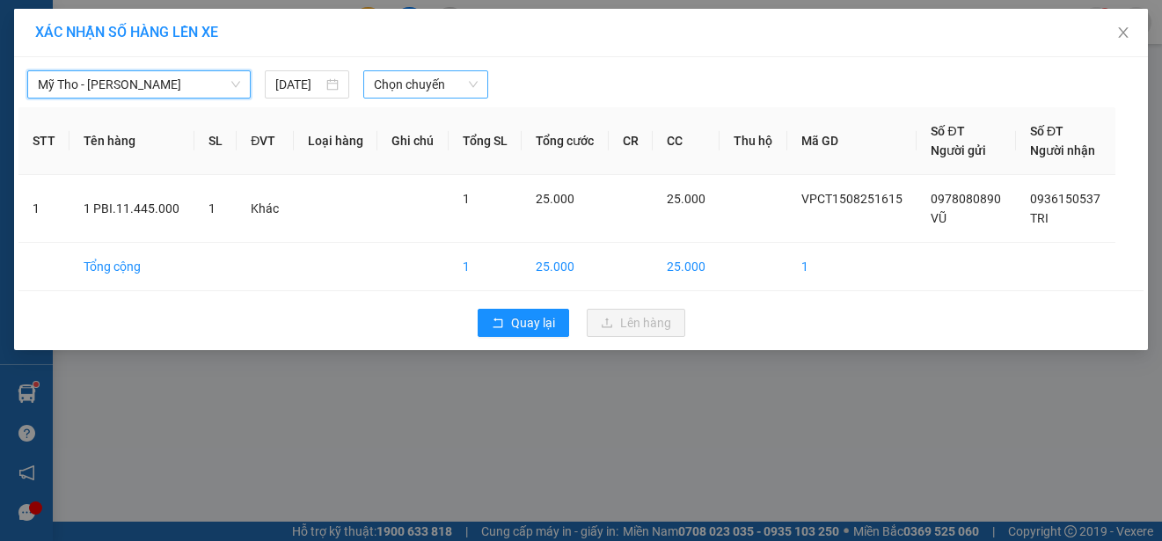
click at [455, 87] on span "Chọn chuyến" at bounding box center [425, 84] width 103 height 26
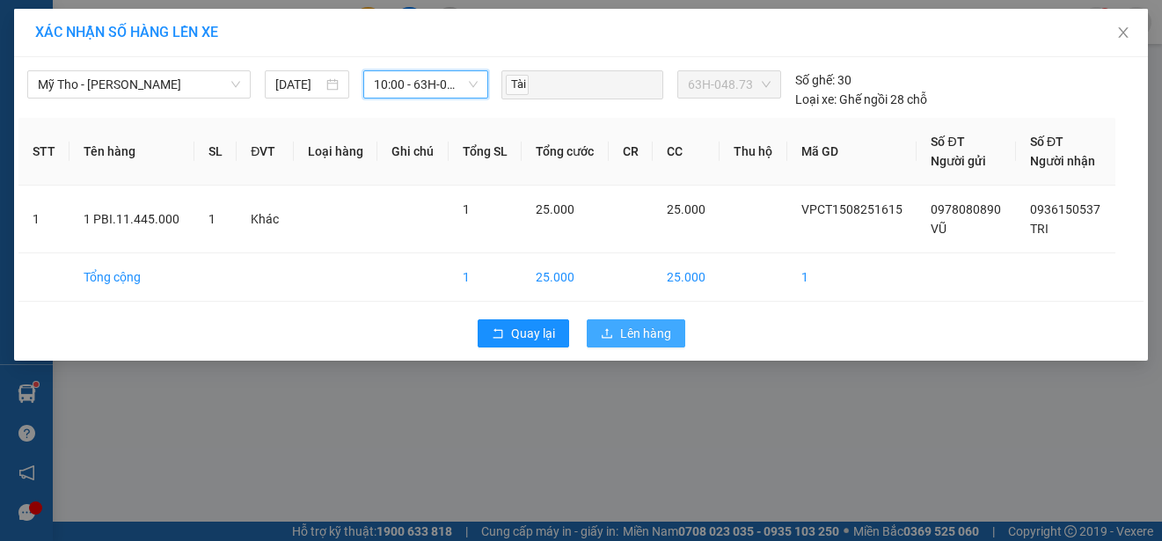
click at [603, 330] on icon "upload" at bounding box center [607, 333] width 12 height 12
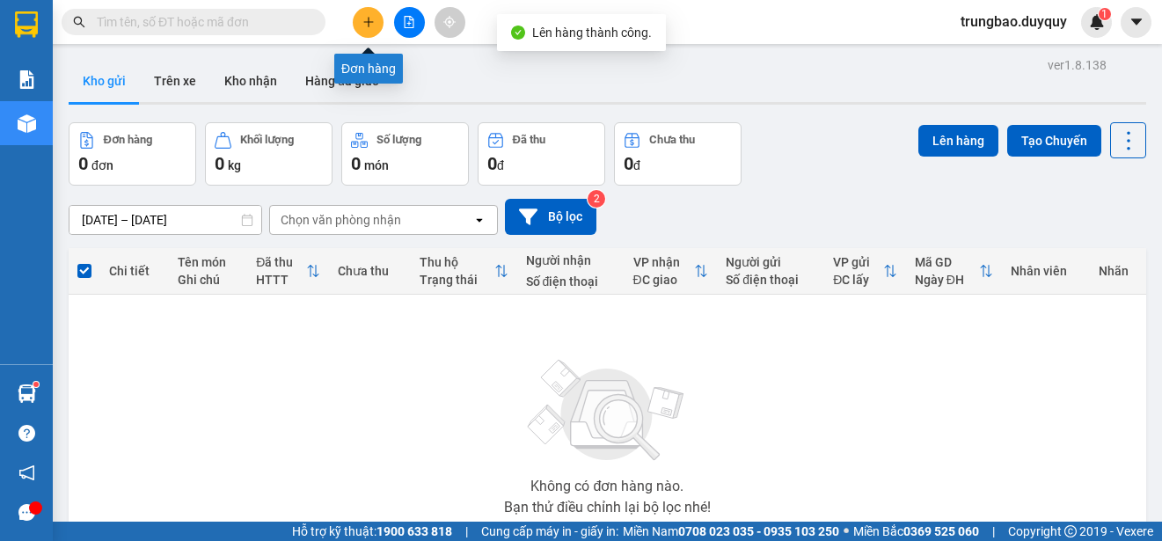
click at [369, 24] on icon "plus" at bounding box center [368, 22] width 12 height 12
